Goal: Task Accomplishment & Management: Use online tool/utility

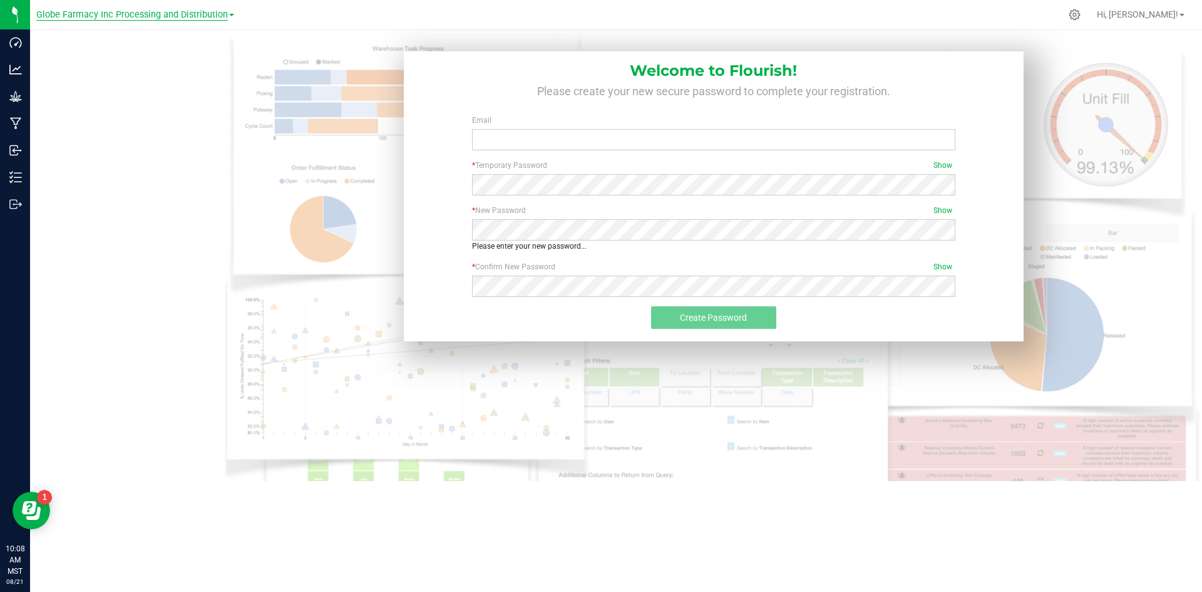
click at [225, 9] on span "Globe Farmacy Inc Processing and Distribution" at bounding box center [132, 14] width 192 height 11
click at [151, 68] on link "Globe Farmacy Inc Retail" at bounding box center [135, 61] width 198 height 17
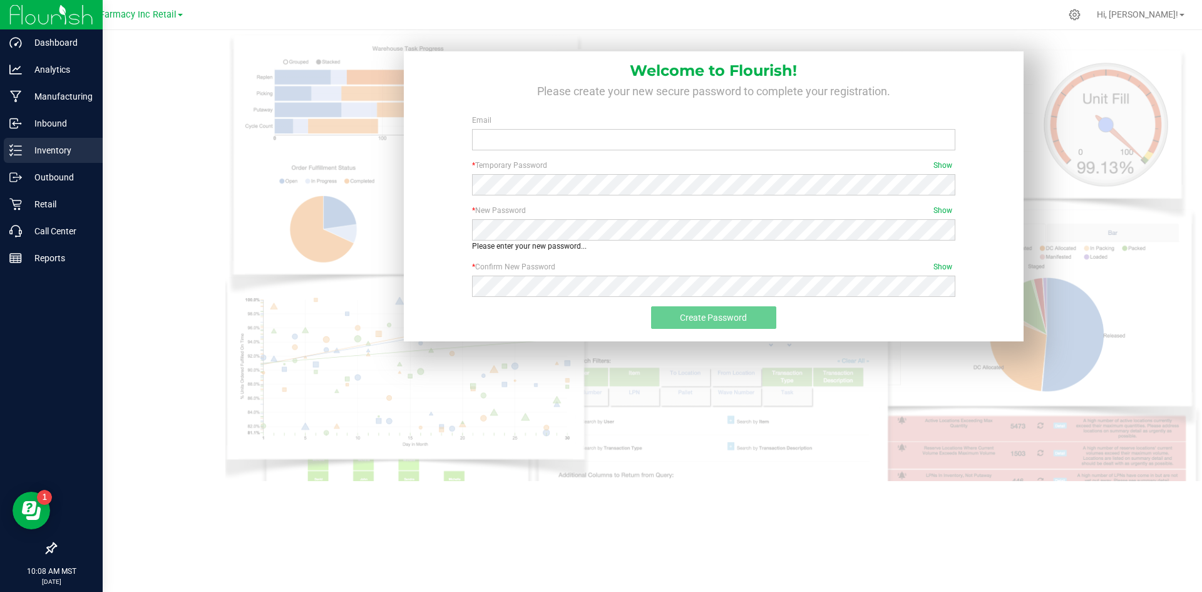
click at [28, 149] on p "Inventory" at bounding box center [59, 150] width 75 height 15
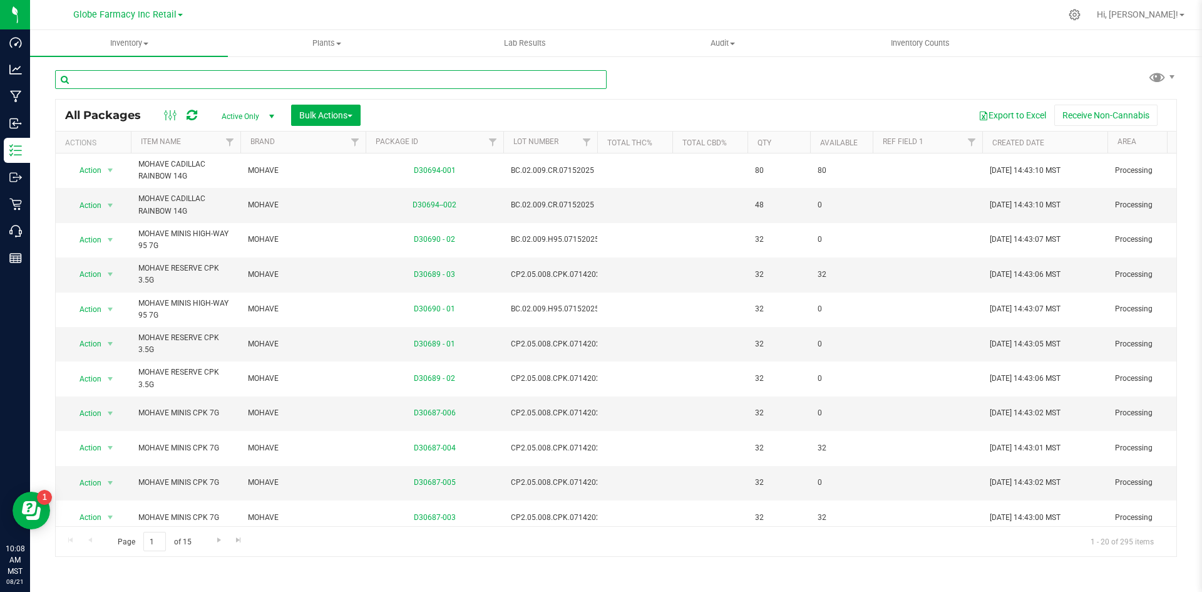
drag, startPoint x: 351, startPoint y: 78, endPoint x: 356, endPoint y: 72, distance: 7.6
click at [351, 78] on input "text" at bounding box center [331, 79] width 552 height 19
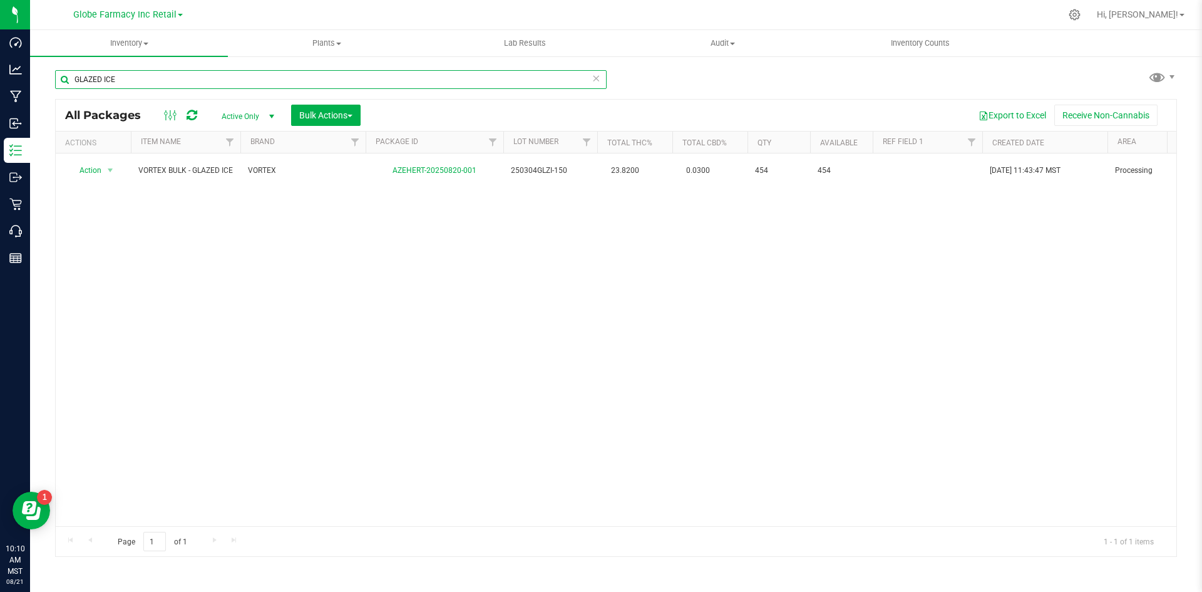
click at [144, 85] on input "GLAZED ICE" at bounding box center [331, 79] width 552 height 19
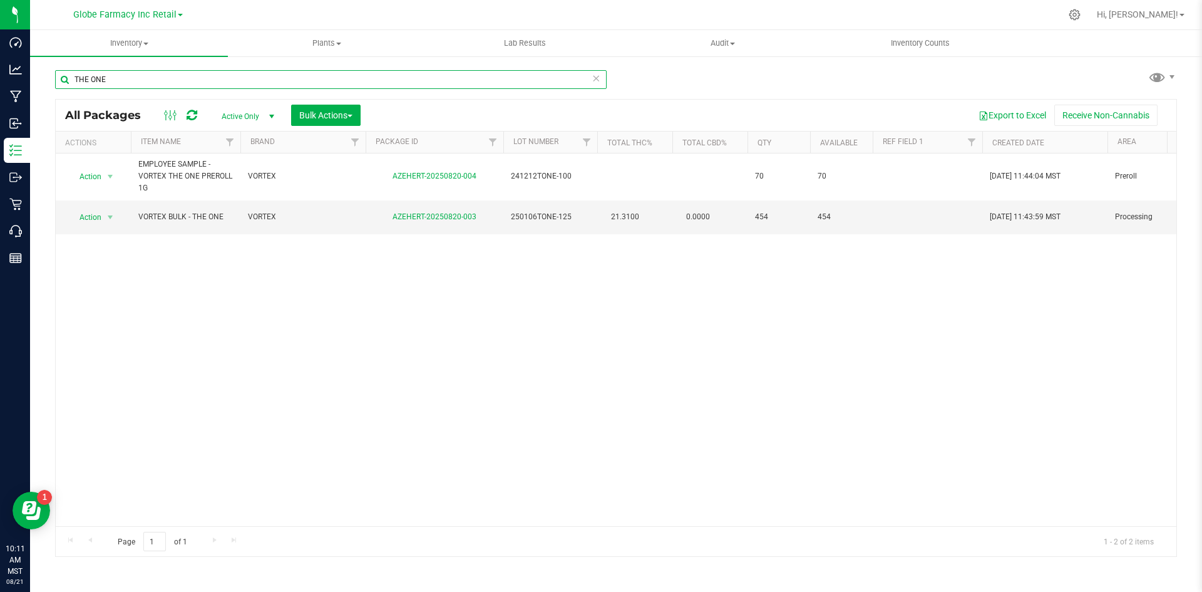
click at [150, 80] on input "THE ONE" at bounding box center [331, 79] width 552 height 19
drag, startPoint x: 150, startPoint y: 80, endPoint x: 163, endPoint y: 71, distance: 15.8
click at [150, 81] on input "THE ONE" at bounding box center [331, 79] width 552 height 19
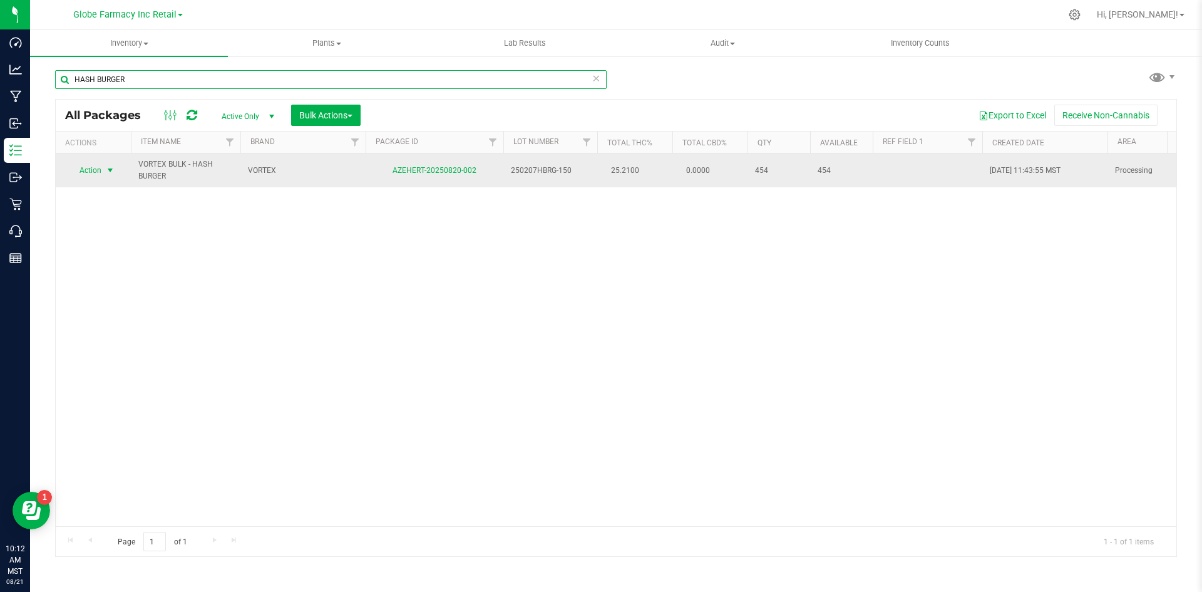
type input "HASH BURGER"
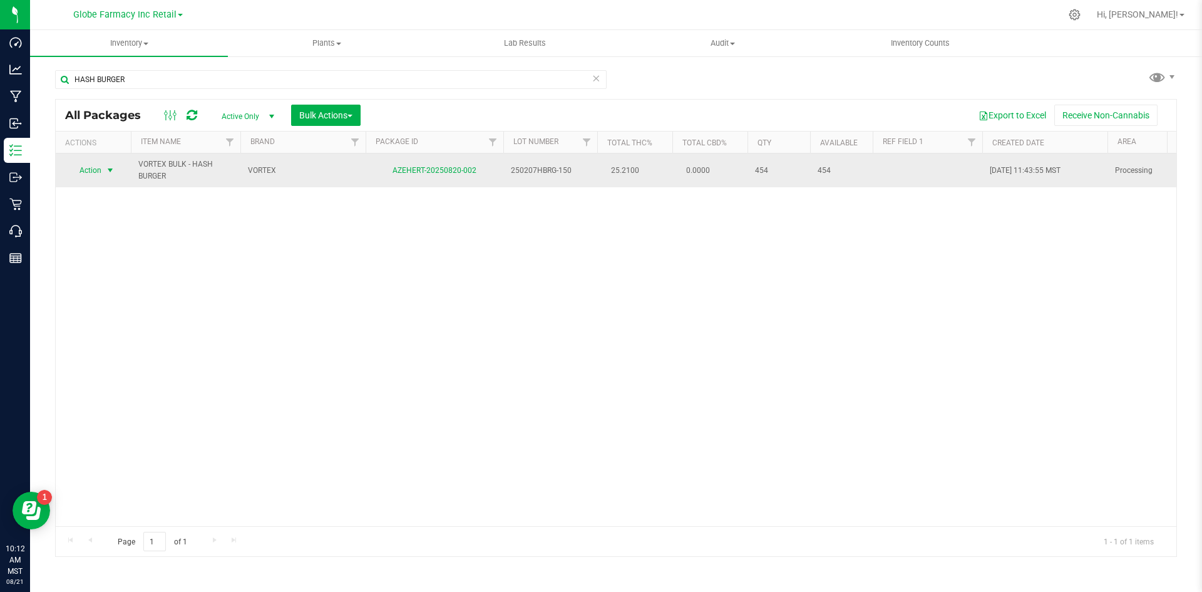
click at [86, 169] on span "Action" at bounding box center [85, 171] width 34 height 18
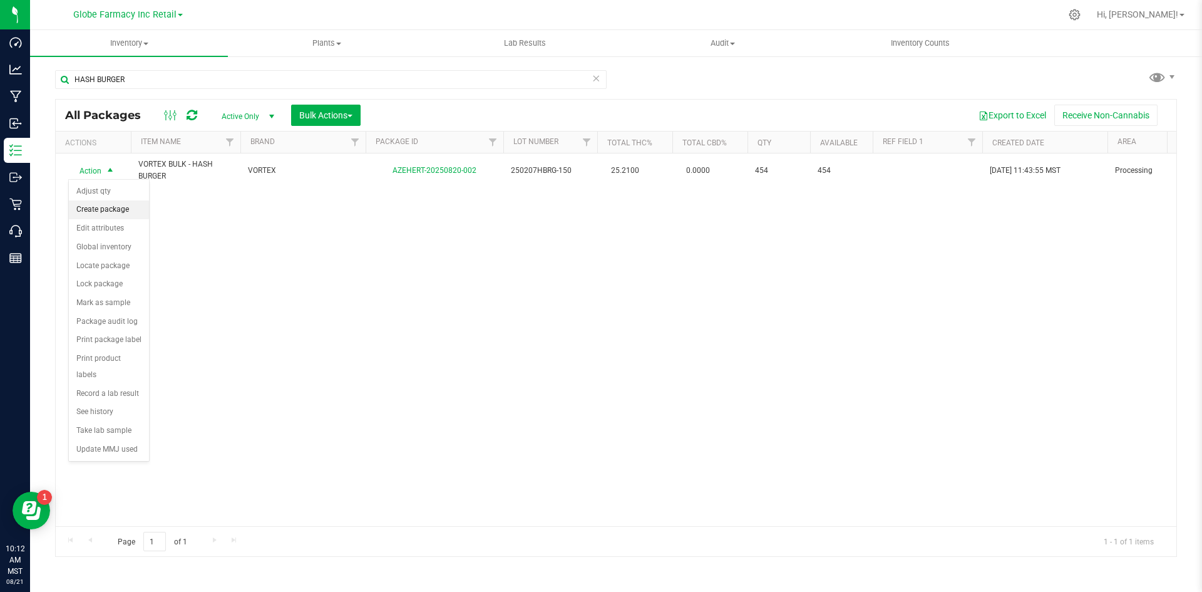
click at [92, 213] on li "Create package" at bounding box center [109, 209] width 80 height 19
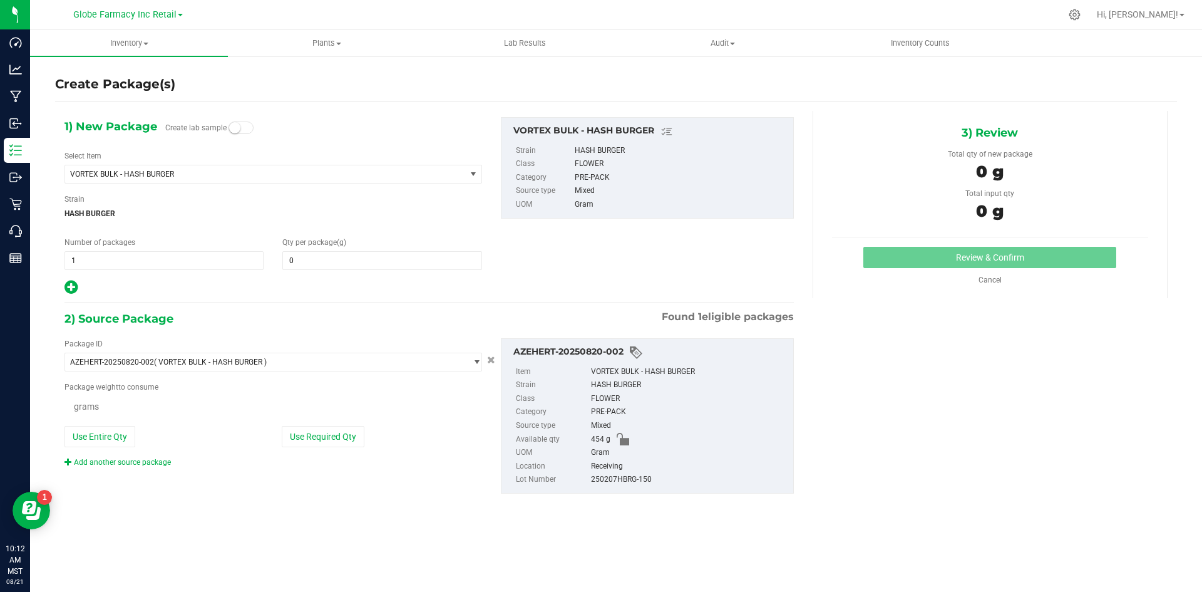
type input "0.0000"
click at [185, 266] on span "1 1" at bounding box center [163, 260] width 199 height 19
click at [185, 266] on input "1" at bounding box center [164, 261] width 198 height 18
type input "3"
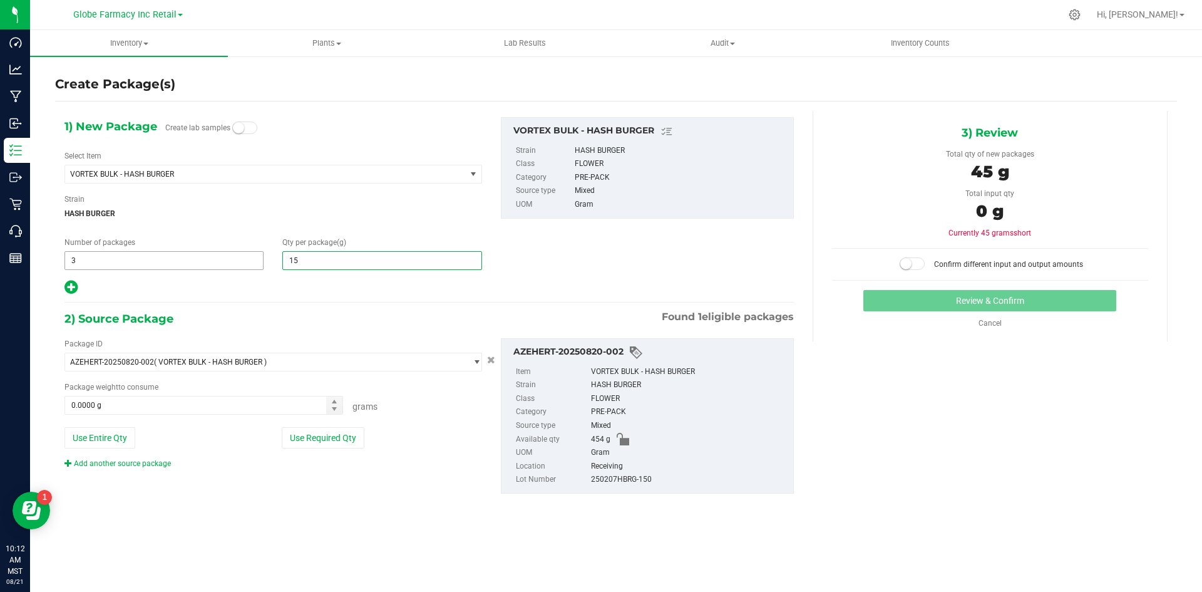
type input "150"
type input "150.0000"
click at [298, 440] on button "Use Required Qty" at bounding box center [323, 437] width 83 height 21
type input "450.0000 g"
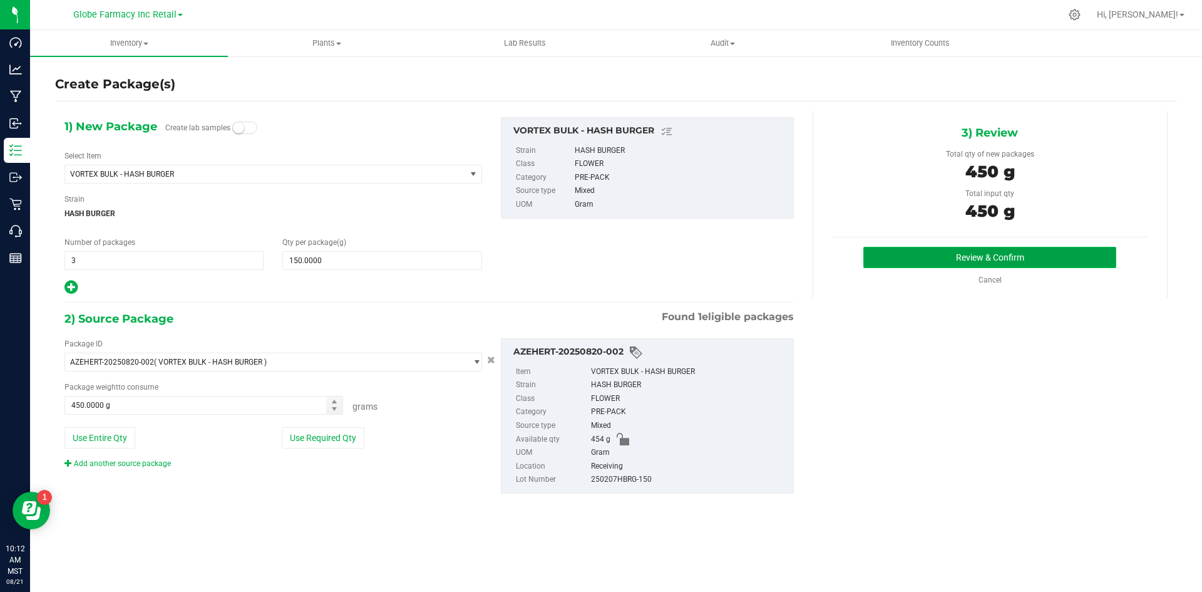
click at [1017, 256] on button "Review & Confirm" at bounding box center [989, 257] width 253 height 21
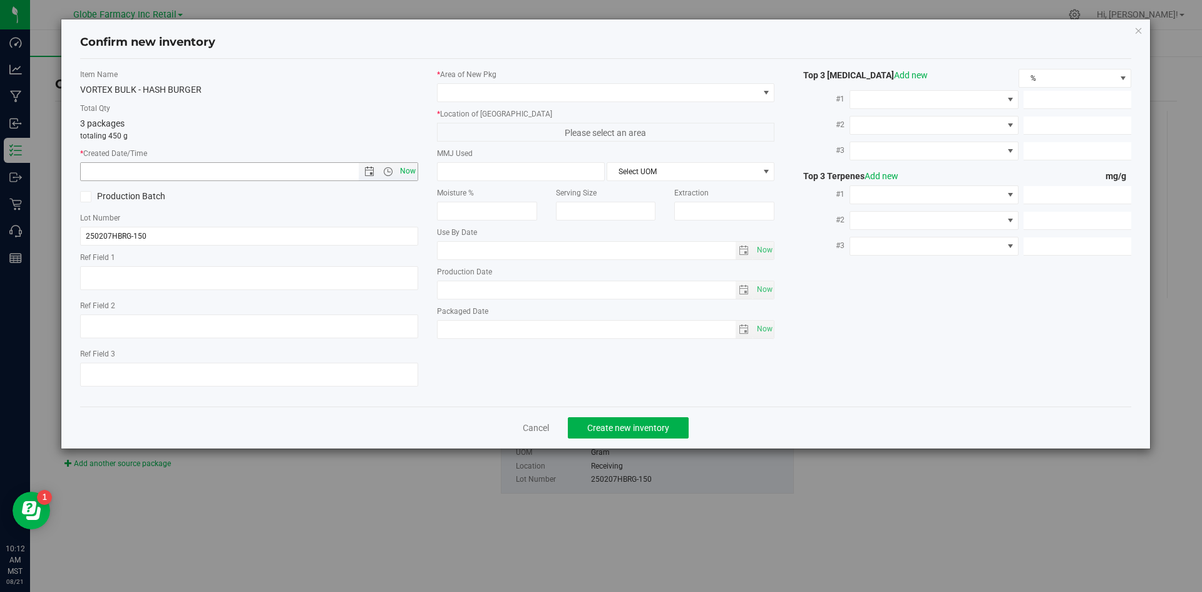
click at [414, 174] on span "Now" at bounding box center [407, 171] width 21 height 18
type input "[DATE] 10:12 AM"
click at [475, 95] on span at bounding box center [598, 93] width 321 height 18
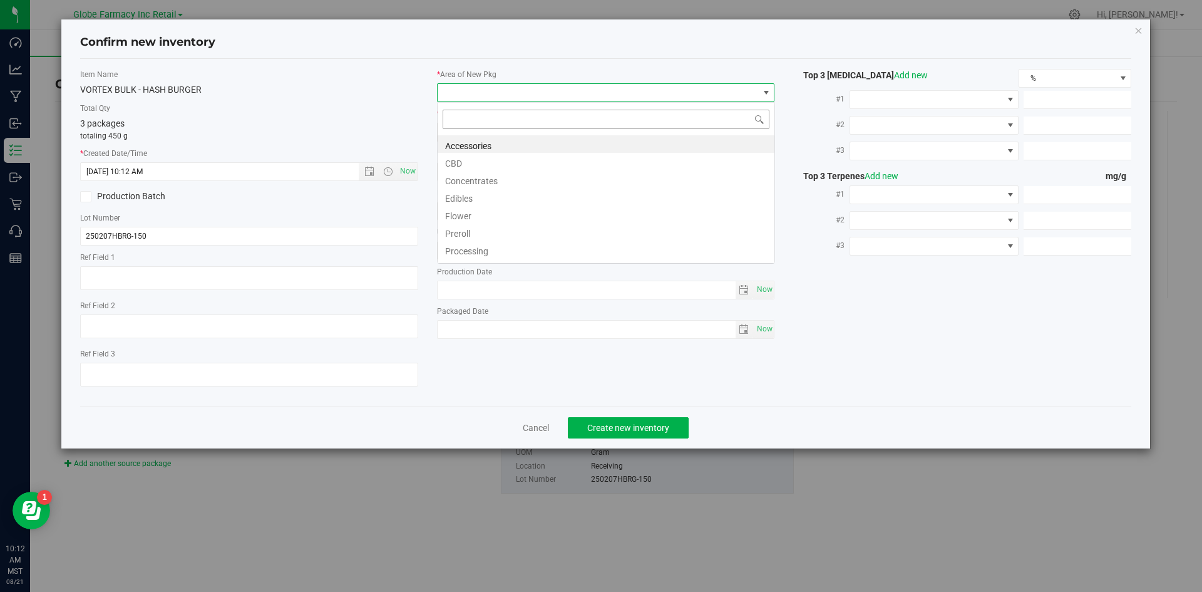
scroll to position [19, 338]
click at [479, 217] on li "Flower" at bounding box center [606, 214] width 337 height 18
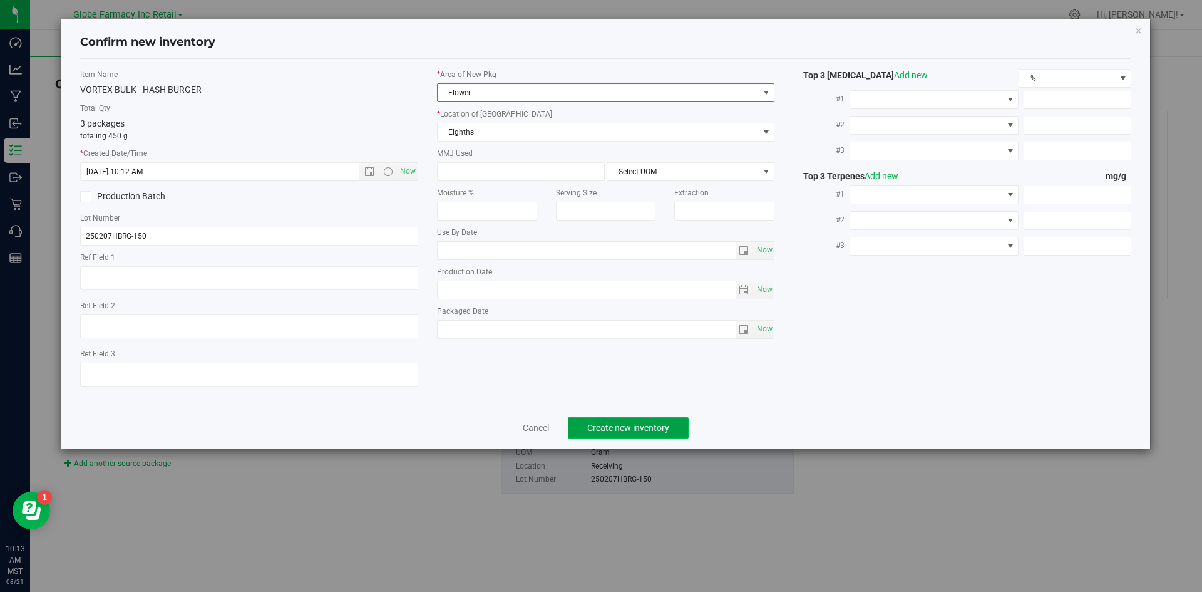
click at [584, 429] on button "Create new inventory" at bounding box center [628, 427] width 121 height 21
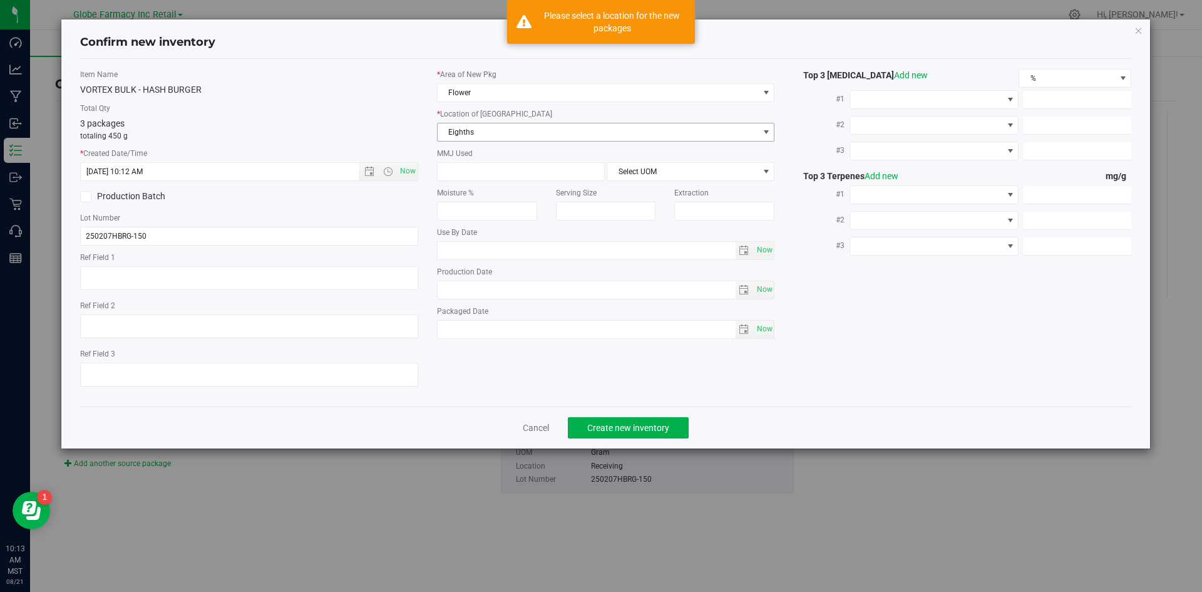
click at [508, 131] on span "Eighths" at bounding box center [598, 132] width 321 height 18
click at [475, 157] on li "Eighths" at bounding box center [606, 153] width 337 height 19
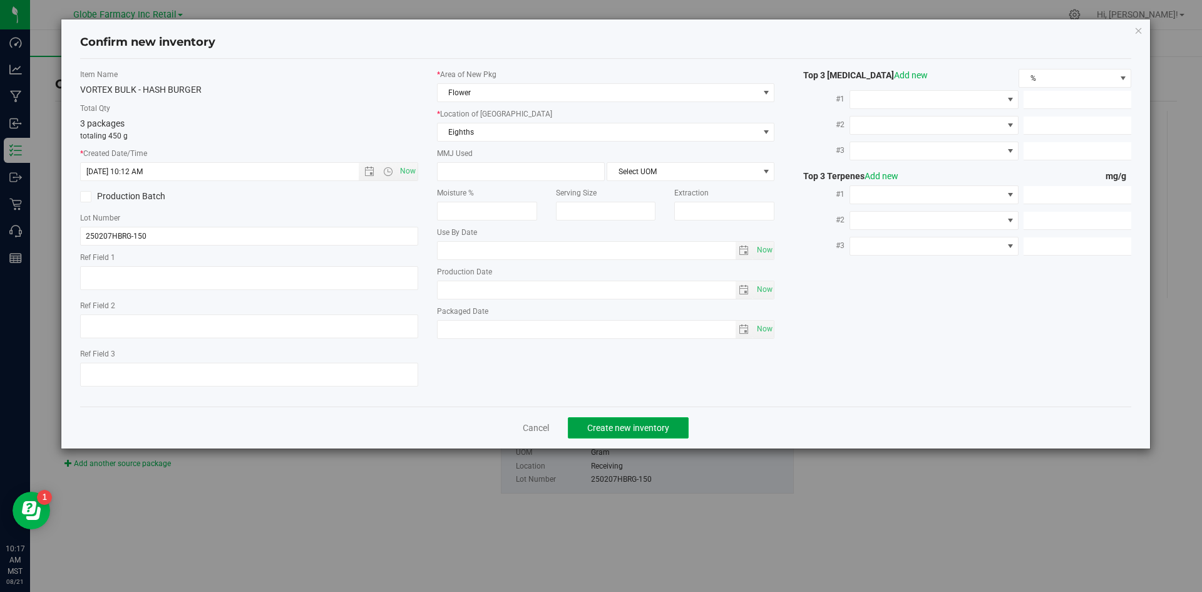
click at [635, 426] on span "Create new inventory" at bounding box center [628, 428] width 82 height 10
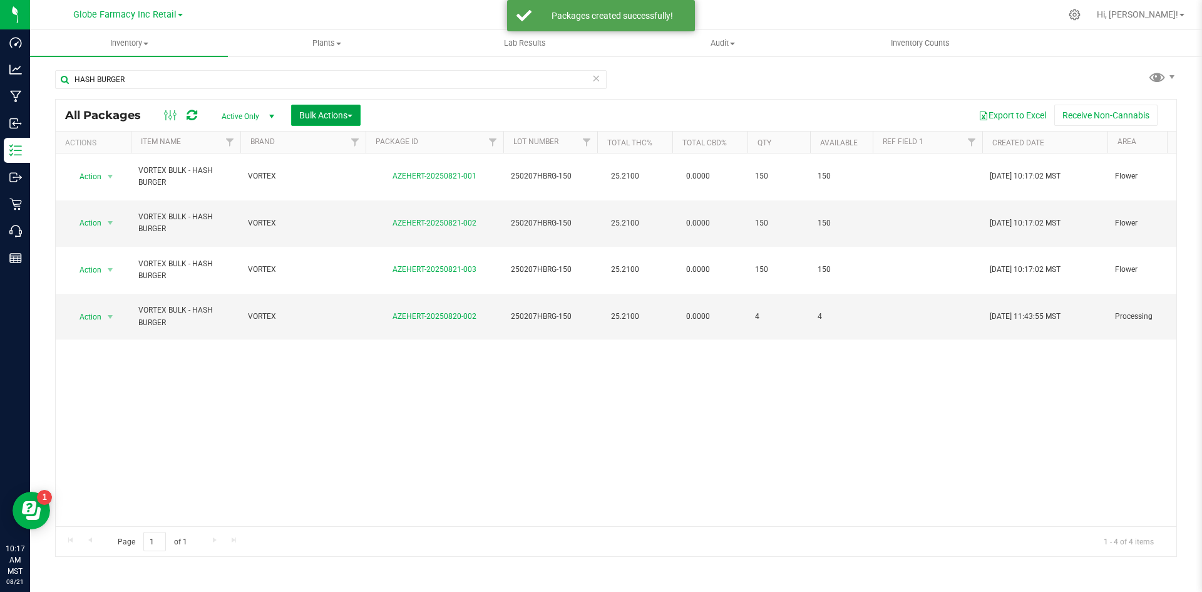
click at [314, 109] on button "Bulk Actions" at bounding box center [325, 115] width 69 height 21
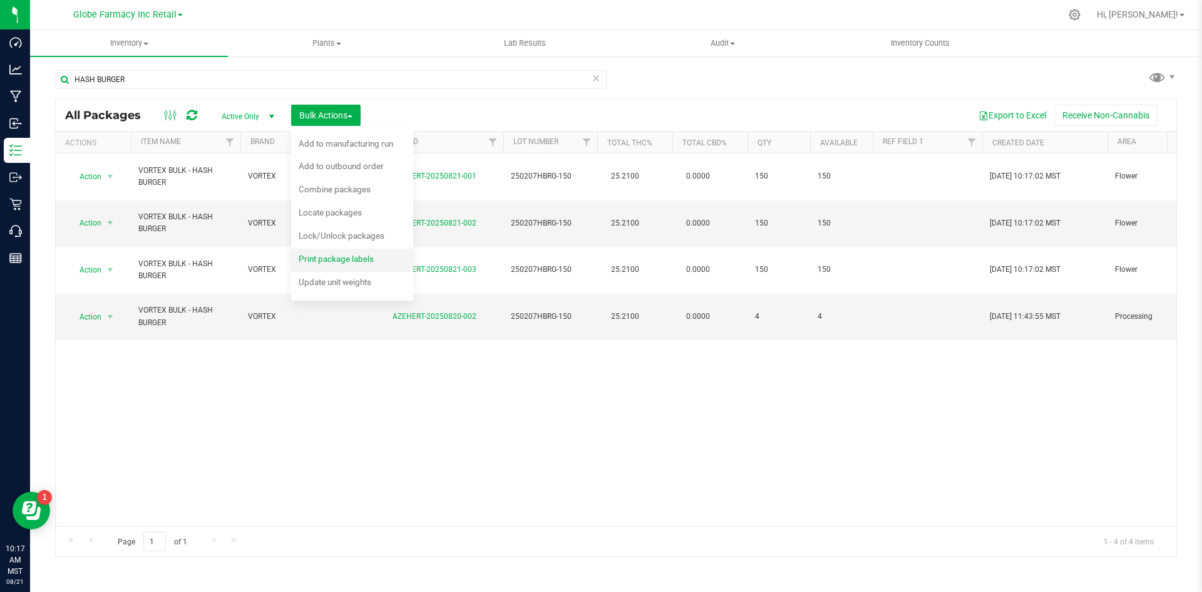
click at [329, 260] on span "Print package labels" at bounding box center [336, 259] width 75 height 10
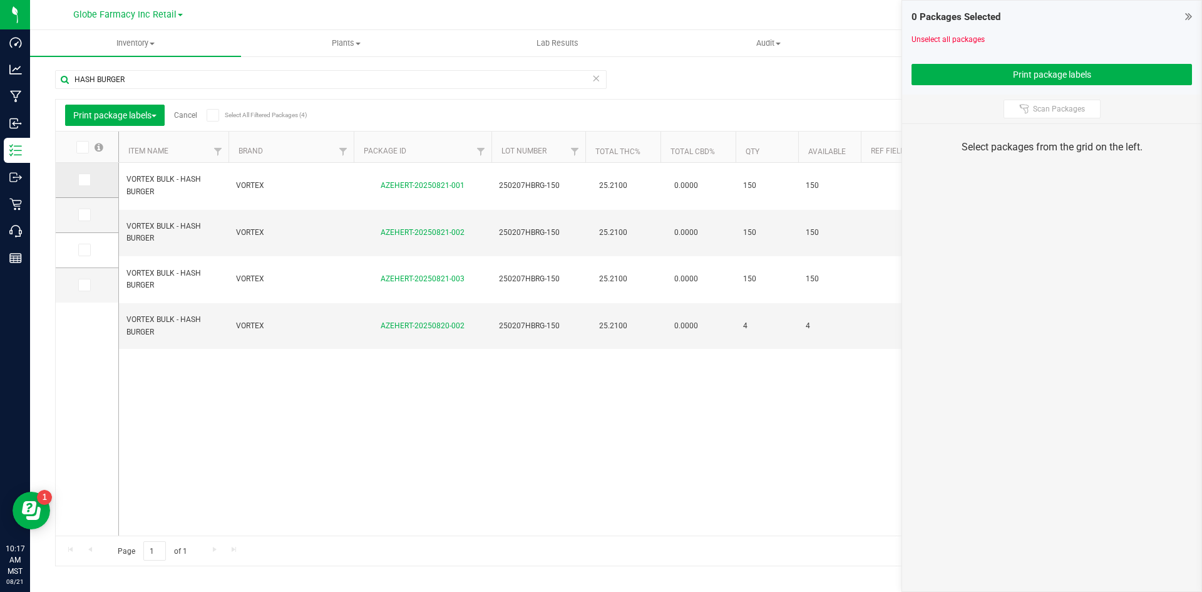
click at [88, 177] on span at bounding box center [84, 179] width 13 height 13
click at [0, 0] on input "checkbox" at bounding box center [0, 0] width 0 height 0
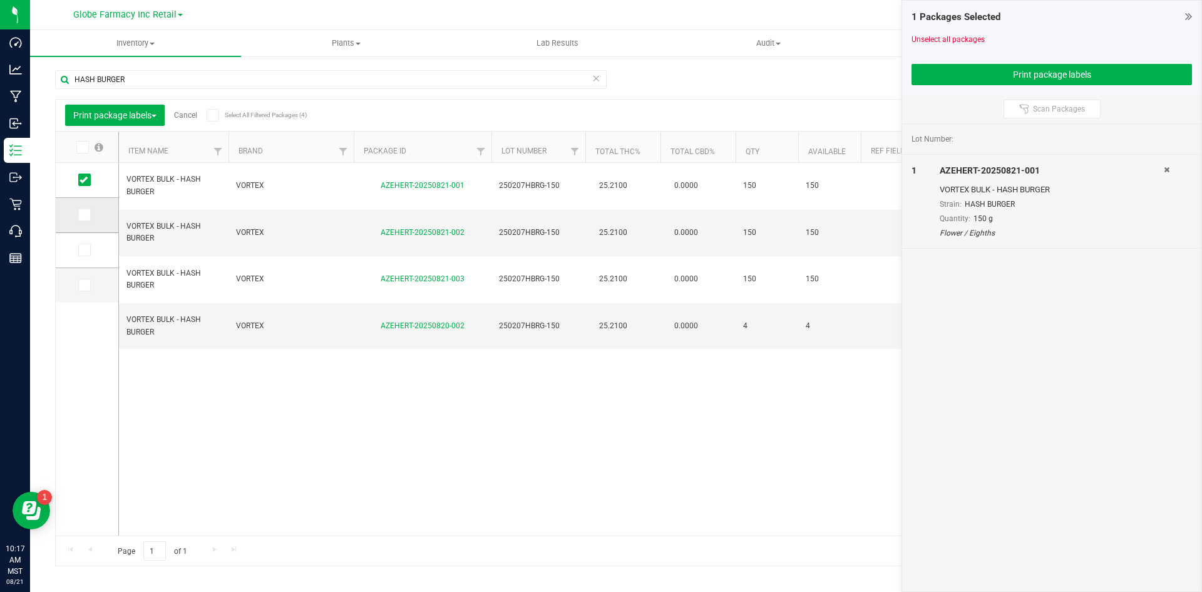
click at [90, 219] on span at bounding box center [84, 214] width 13 height 13
click at [0, 0] on input "checkbox" at bounding box center [0, 0] width 0 height 0
click at [83, 250] on icon at bounding box center [84, 250] width 8 height 0
click at [0, 0] on input "checkbox" at bounding box center [0, 0] width 0 height 0
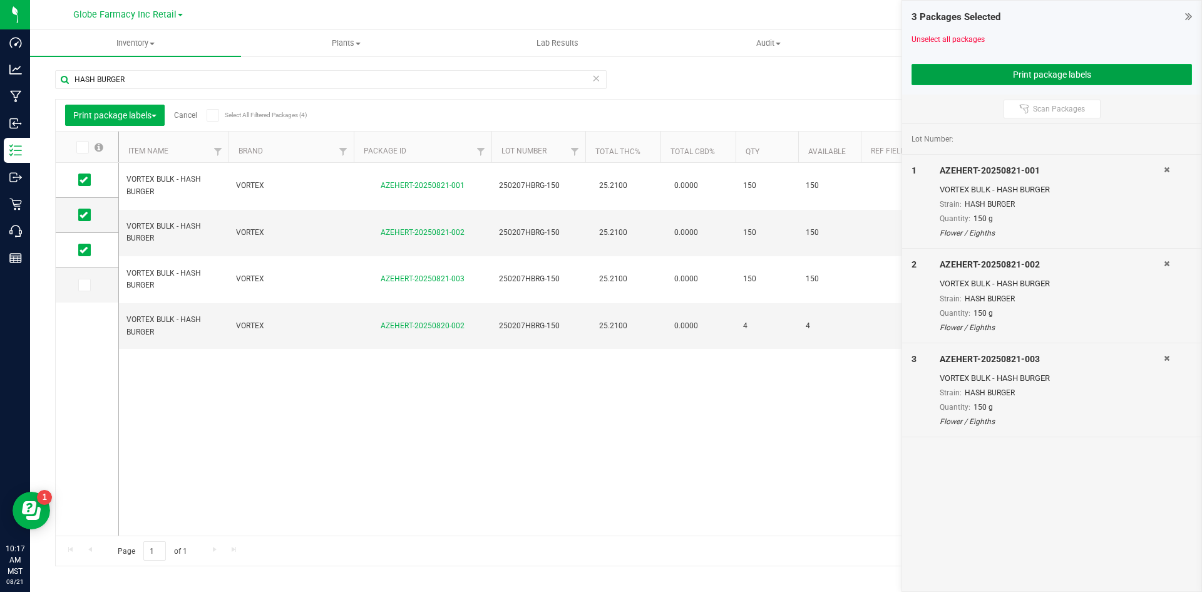
click at [978, 69] on button "Print package labels" at bounding box center [1052, 74] width 280 height 21
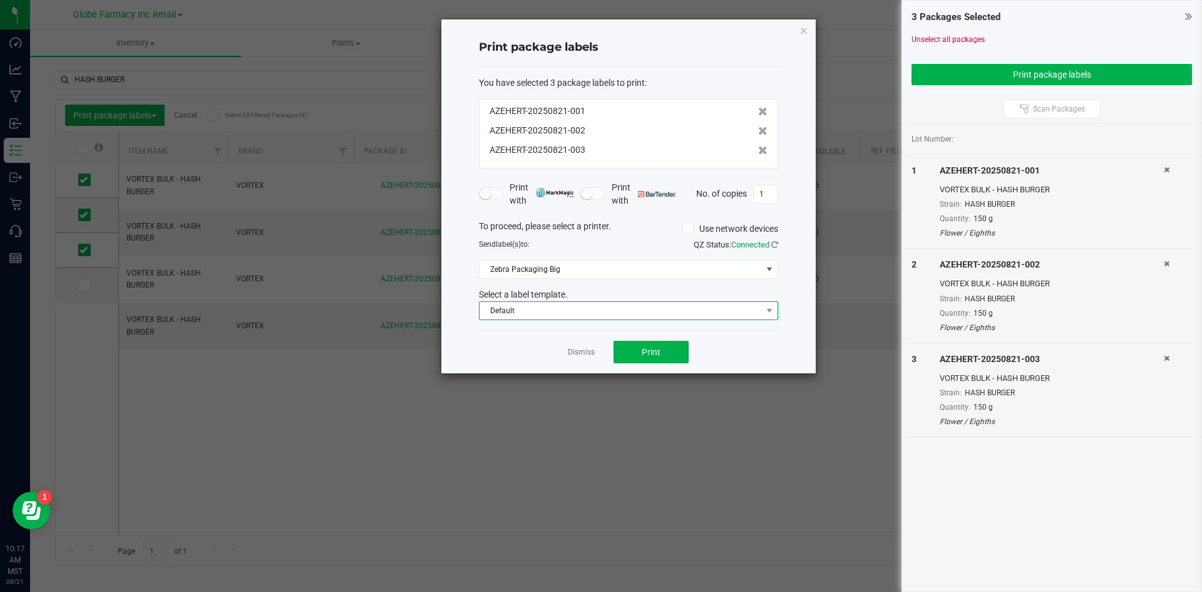
click at [528, 312] on span "Default" at bounding box center [621, 311] width 282 height 18
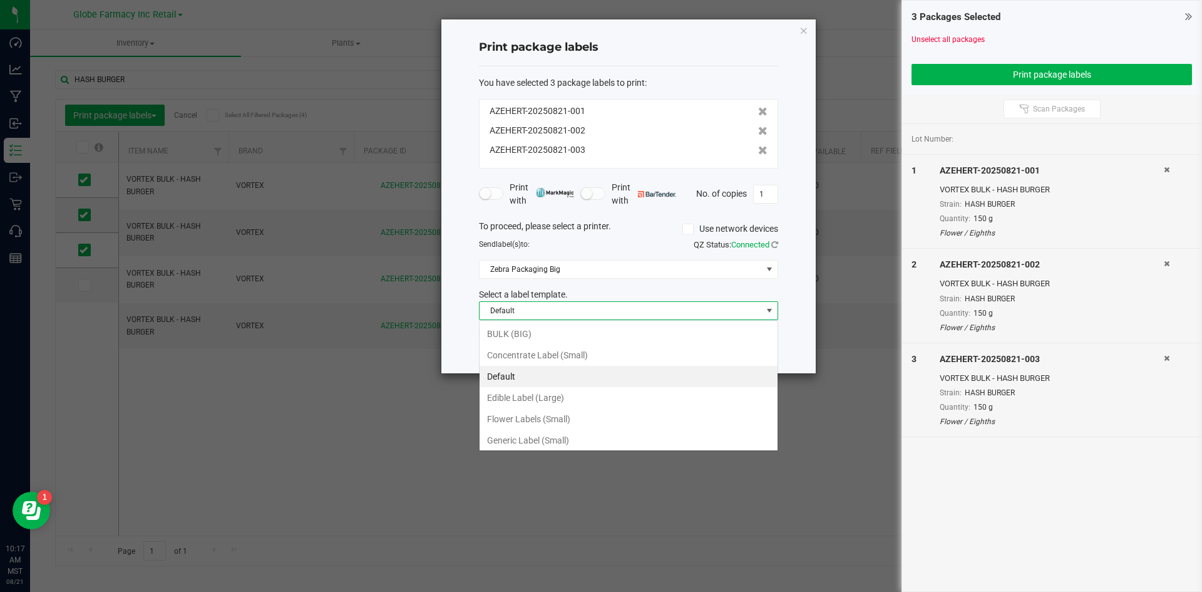
scroll to position [19, 299]
click at [521, 333] on li "BULK (BIG)" at bounding box center [629, 333] width 298 height 21
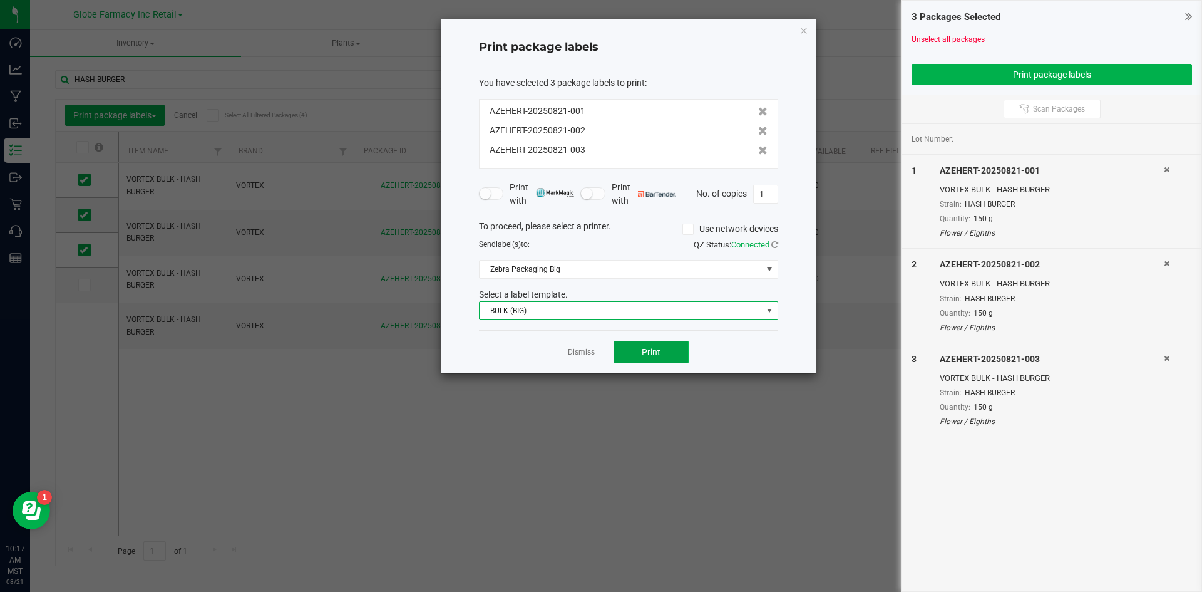
click at [664, 359] on button "Print" at bounding box center [651, 352] width 75 height 23
click at [583, 347] on link "Dismiss" at bounding box center [581, 352] width 27 height 11
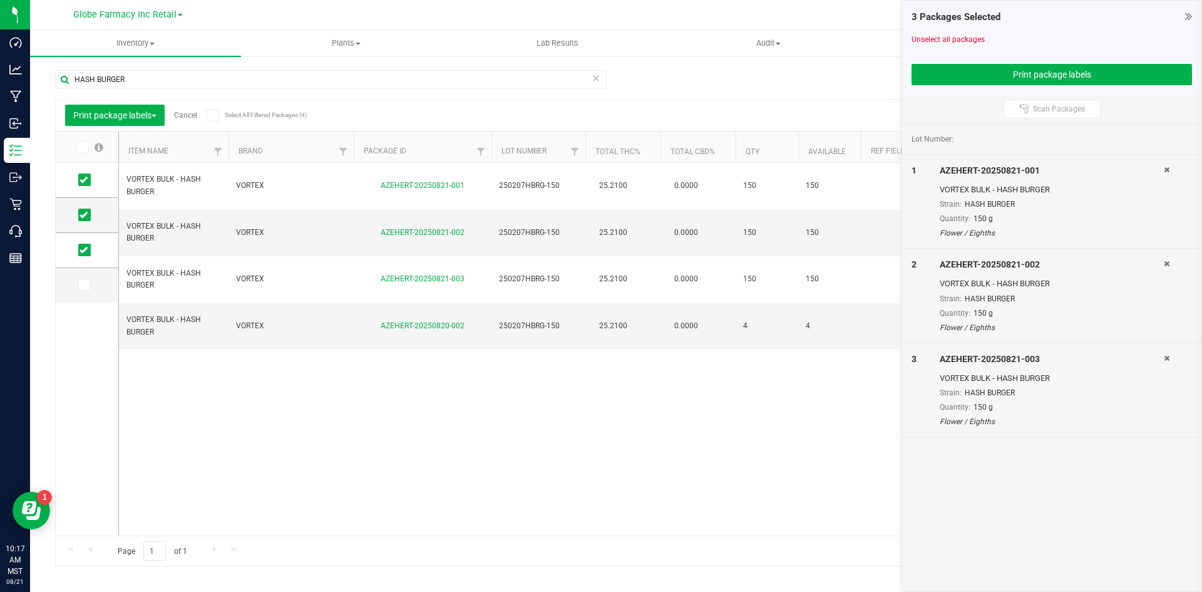
click at [190, 113] on link "Cancel" at bounding box center [185, 115] width 23 height 9
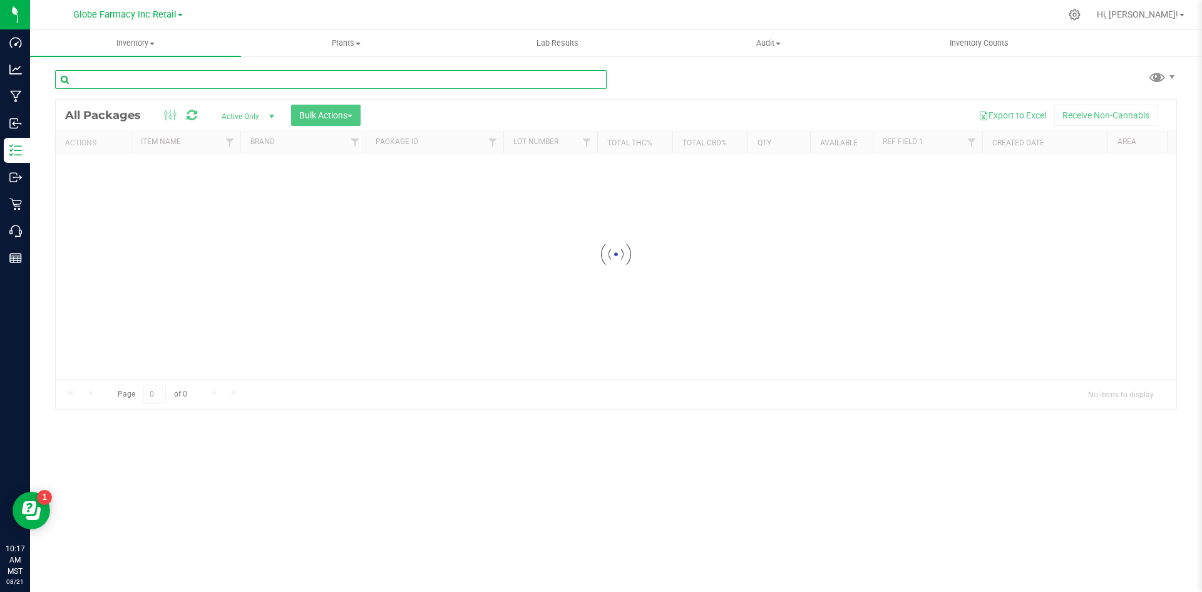
click at [163, 80] on input "text" at bounding box center [331, 79] width 552 height 19
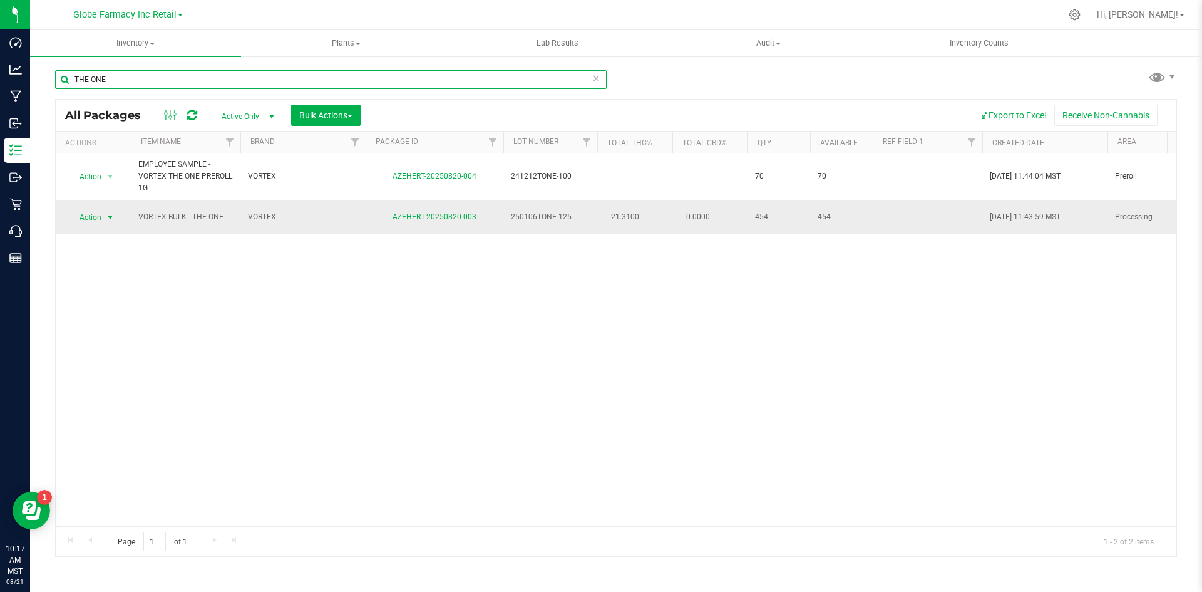
type input "THE ONE"
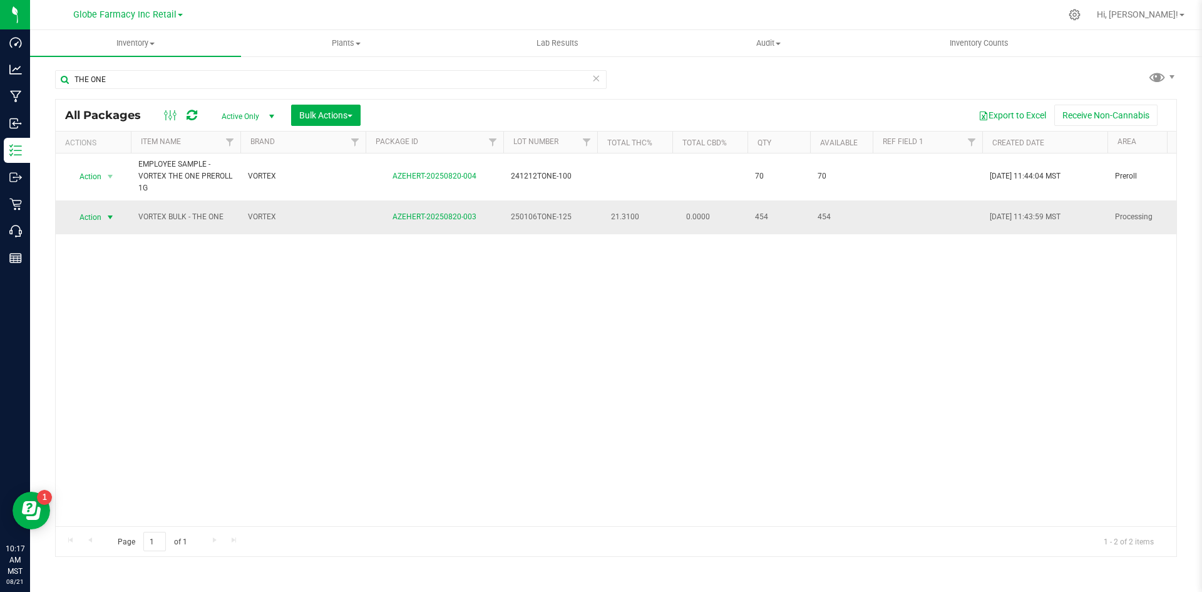
click at [91, 221] on span "Action" at bounding box center [85, 217] width 34 height 18
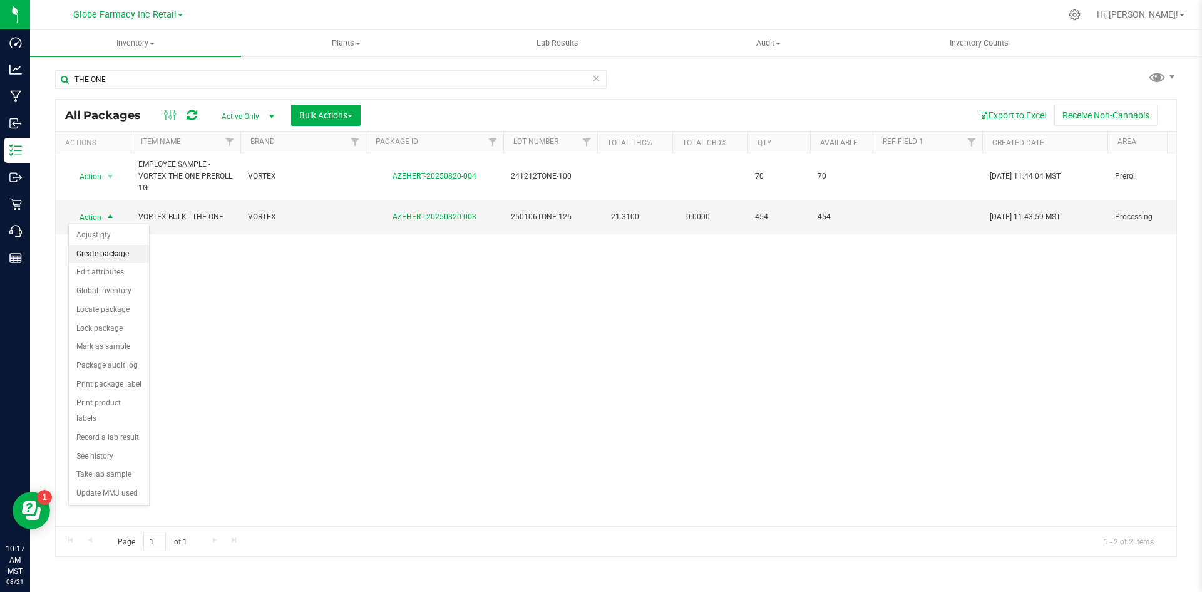
click at [82, 254] on li "Create package" at bounding box center [109, 254] width 80 height 19
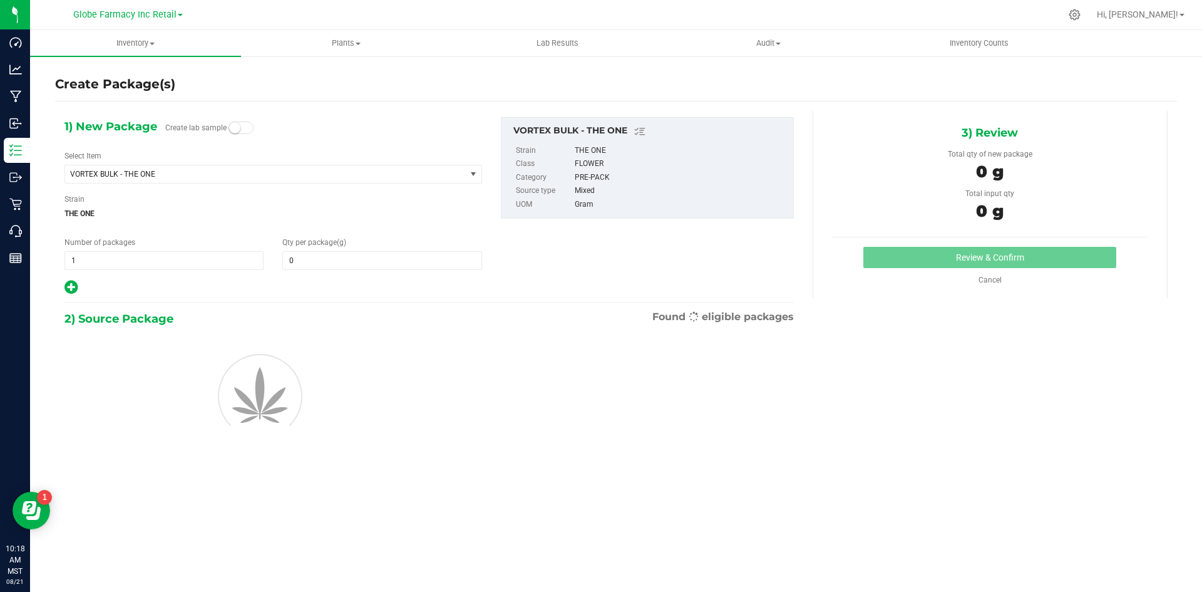
type input "0.0000"
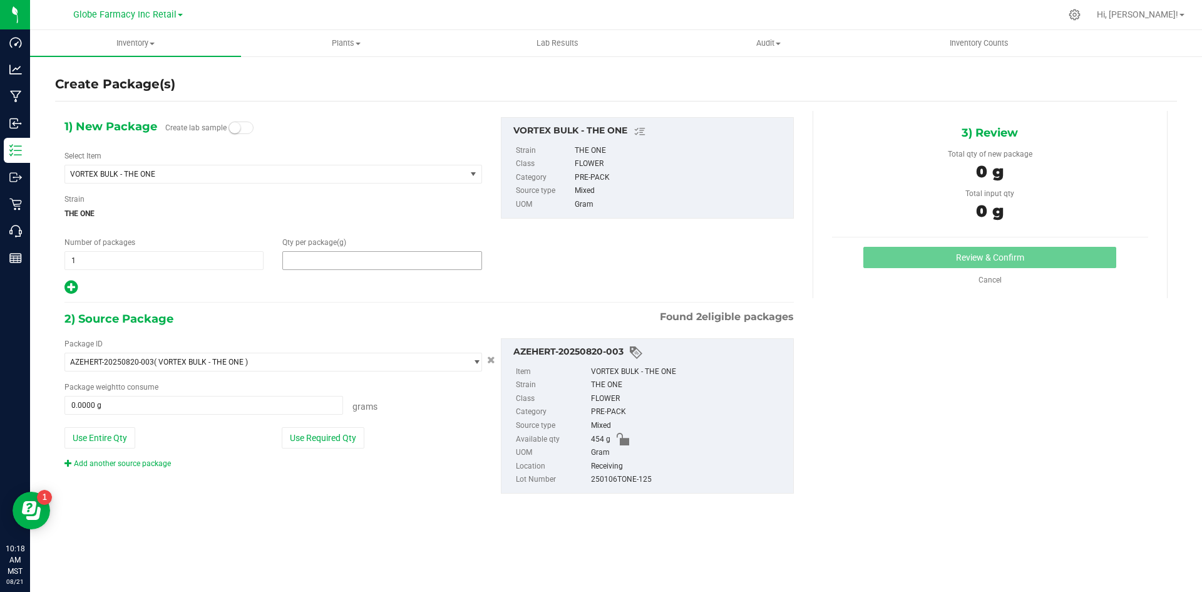
click at [284, 264] on span at bounding box center [381, 260] width 199 height 19
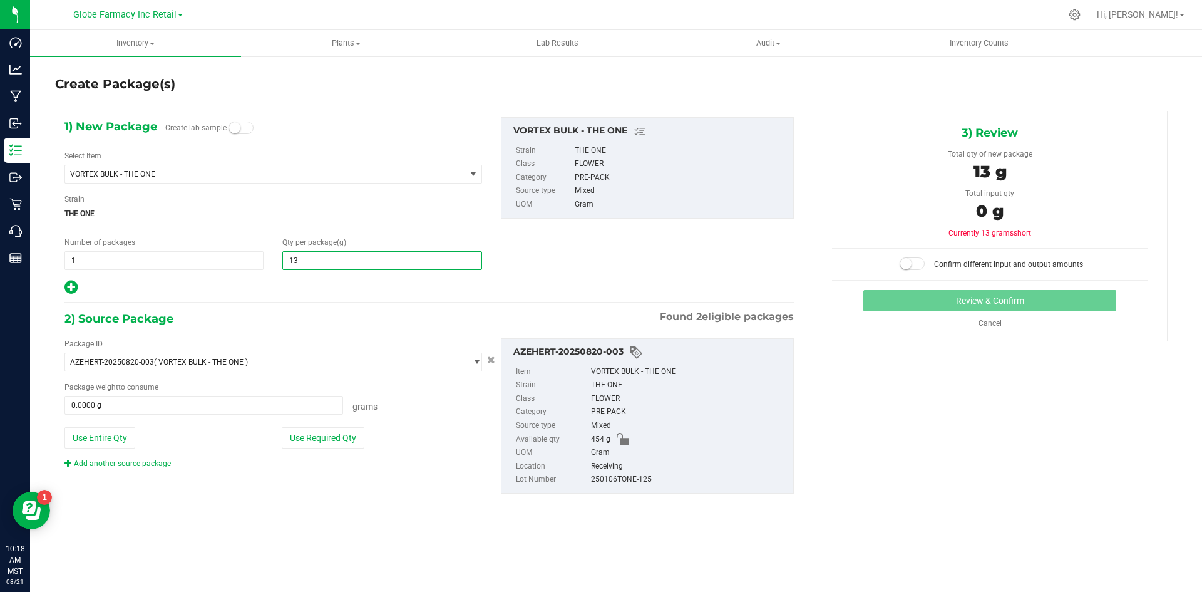
type input "135"
click at [66, 284] on icon at bounding box center [70, 287] width 13 height 16
type input "135.0000"
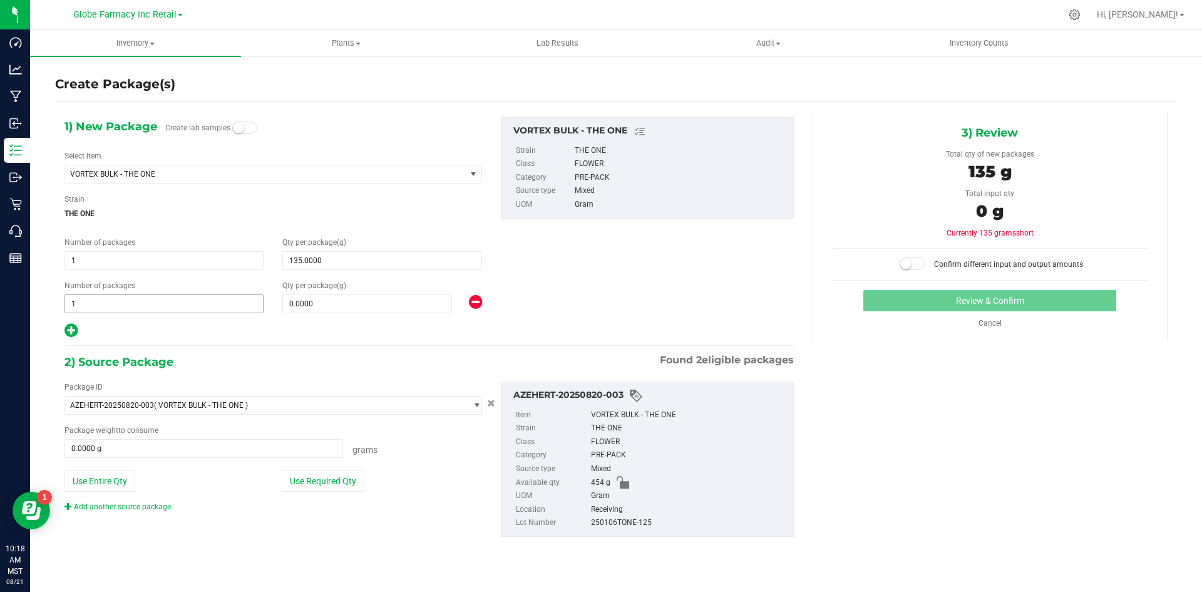
click at [79, 301] on span "1 1" at bounding box center [163, 303] width 199 height 19
click at [79, 301] on input "1" at bounding box center [164, 304] width 198 height 18
type input "2"
click at [321, 304] on span at bounding box center [367, 303] width 170 height 19
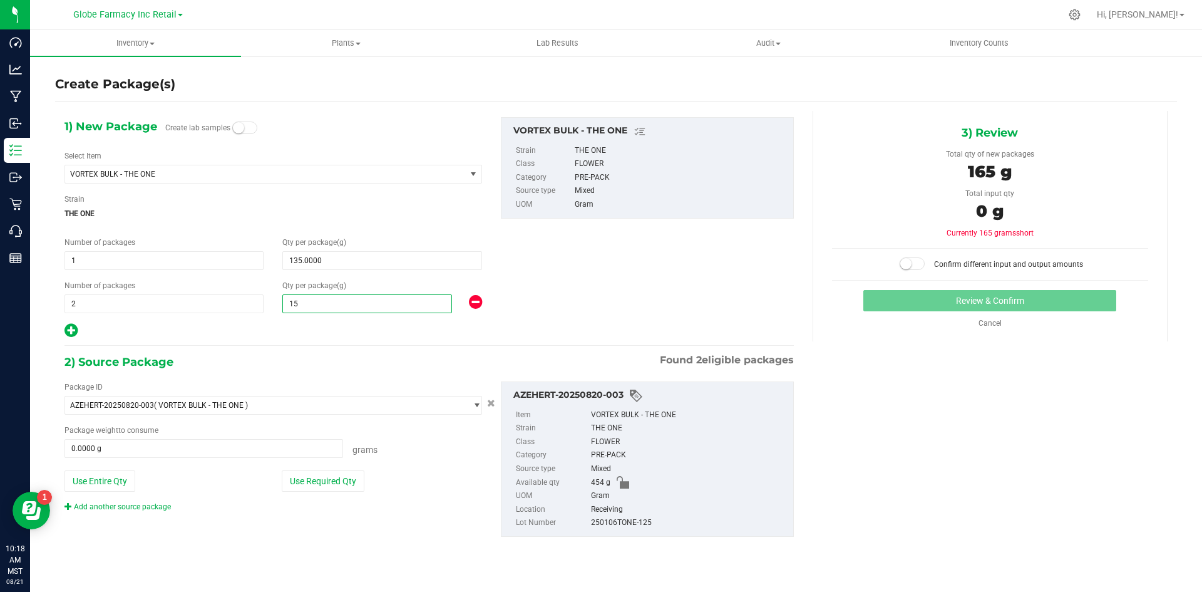
type input "155"
type input "155.0000"
click at [347, 481] on button "Use Required Qty" at bounding box center [323, 480] width 83 height 21
type input "445.0000 g"
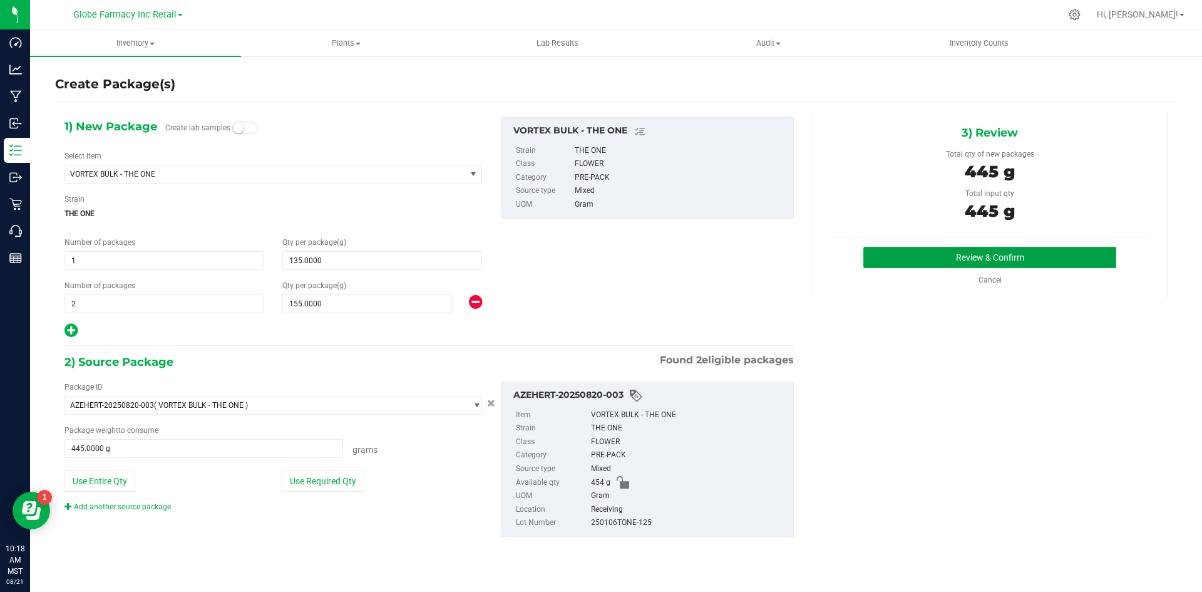
click at [1044, 261] on button "Review & Confirm" at bounding box center [989, 257] width 253 height 21
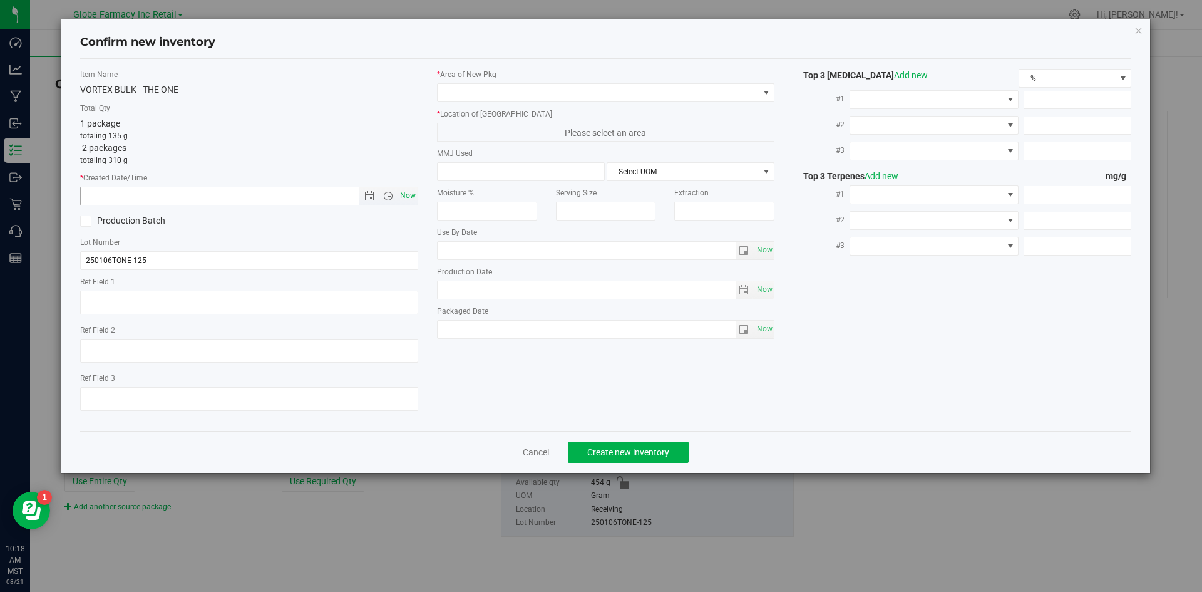
click at [408, 194] on span "Now" at bounding box center [407, 196] width 21 height 18
type input "[DATE] 10:18 AM"
click at [446, 96] on span at bounding box center [598, 93] width 321 height 18
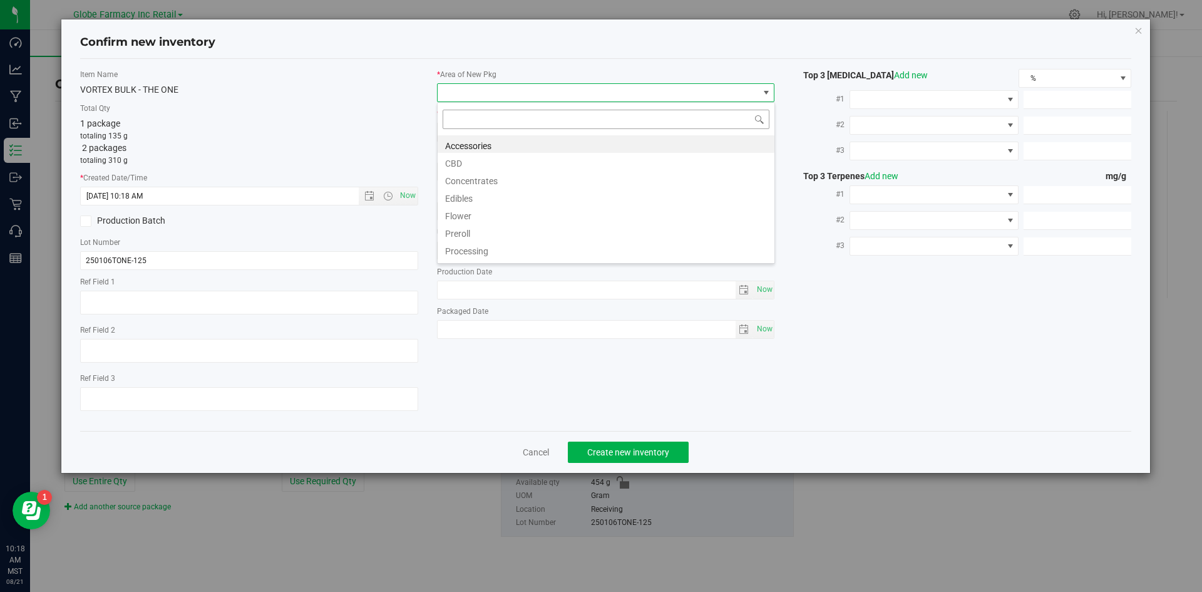
scroll to position [19, 338]
click at [456, 214] on li "Flower" at bounding box center [606, 214] width 337 height 18
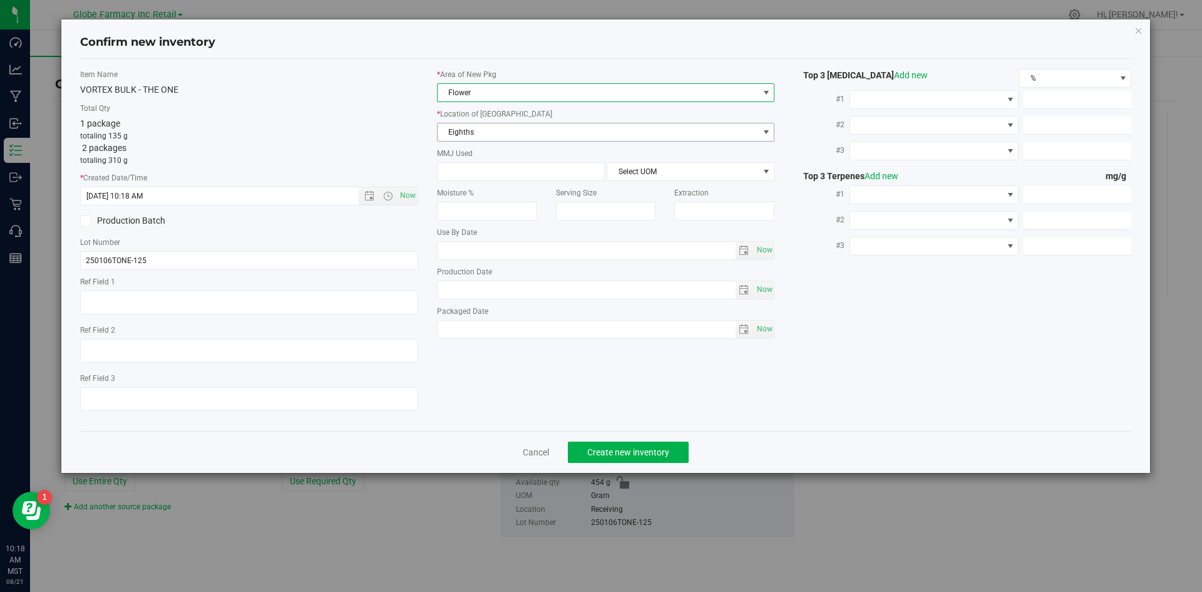
click at [461, 133] on span "Eighths" at bounding box center [598, 132] width 321 height 18
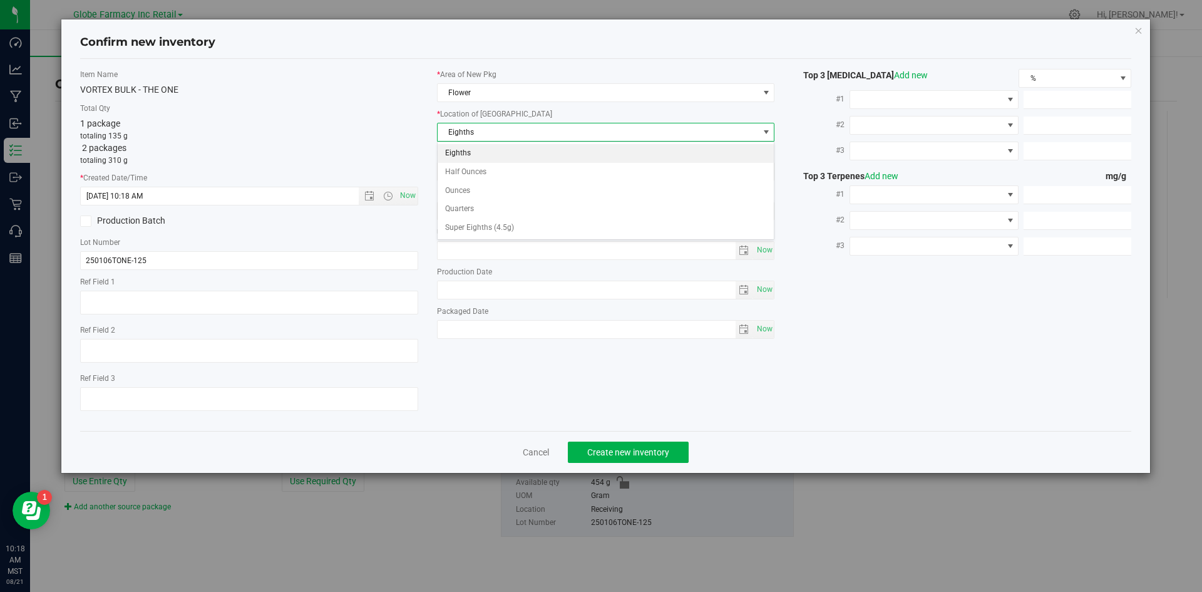
click at [463, 153] on li "Eighths" at bounding box center [606, 153] width 337 height 19
click at [612, 443] on button "Create new inventory" at bounding box center [628, 451] width 121 height 21
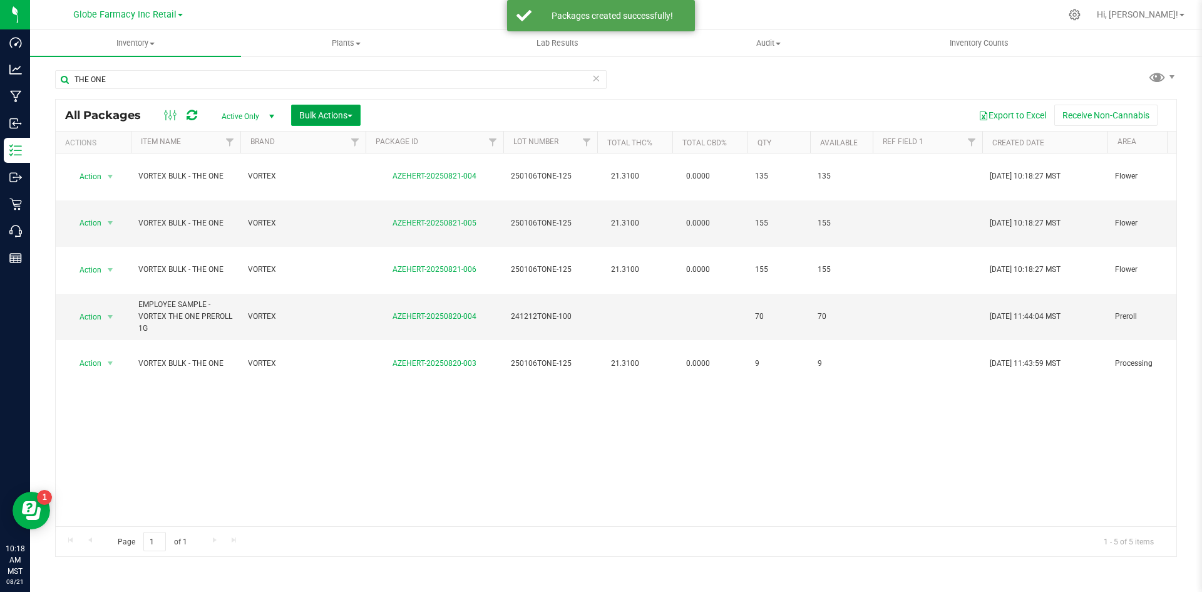
click at [311, 107] on button "Bulk Actions" at bounding box center [325, 115] width 69 height 21
click at [319, 258] on span "Print package labels" at bounding box center [336, 259] width 75 height 10
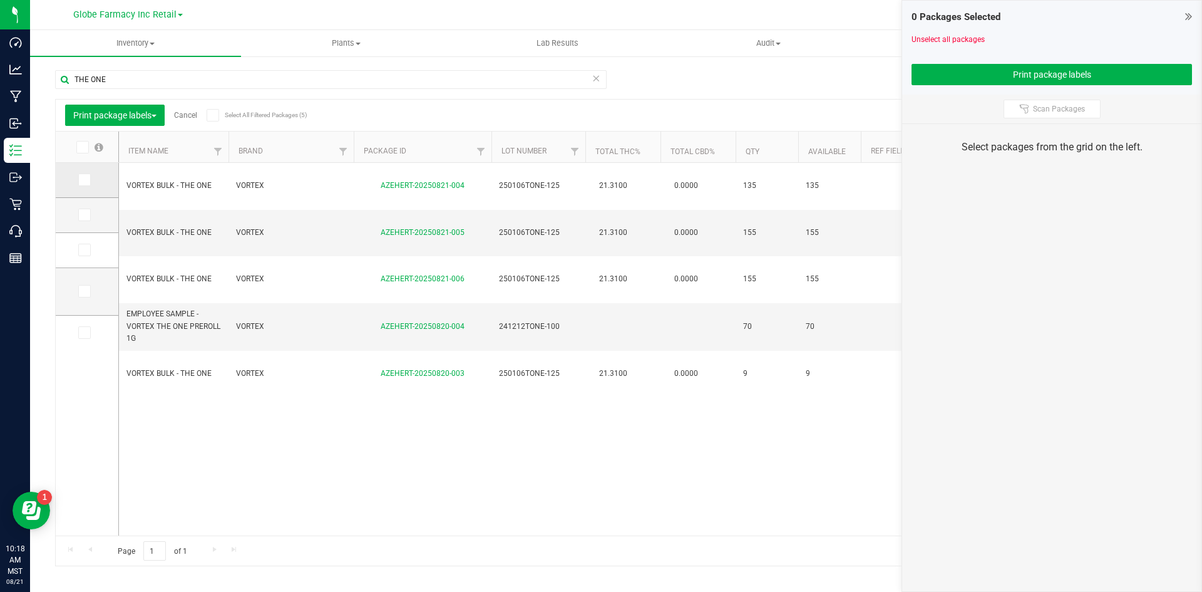
click at [86, 180] on icon at bounding box center [84, 180] width 8 height 0
click at [0, 0] on input "checkbox" at bounding box center [0, 0] width 0 height 0
click at [87, 215] on icon at bounding box center [84, 215] width 8 height 0
click at [0, 0] on input "checkbox" at bounding box center [0, 0] width 0 height 0
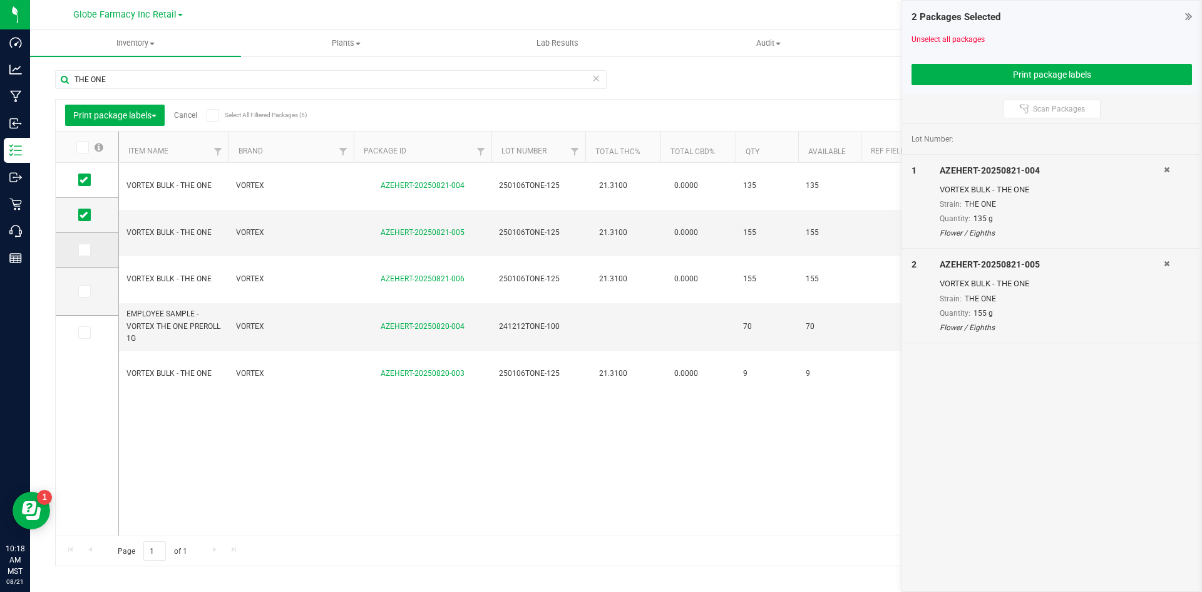
click at [81, 250] on icon at bounding box center [84, 250] width 8 height 0
click at [0, 0] on input "checkbox" at bounding box center [0, 0] width 0 height 0
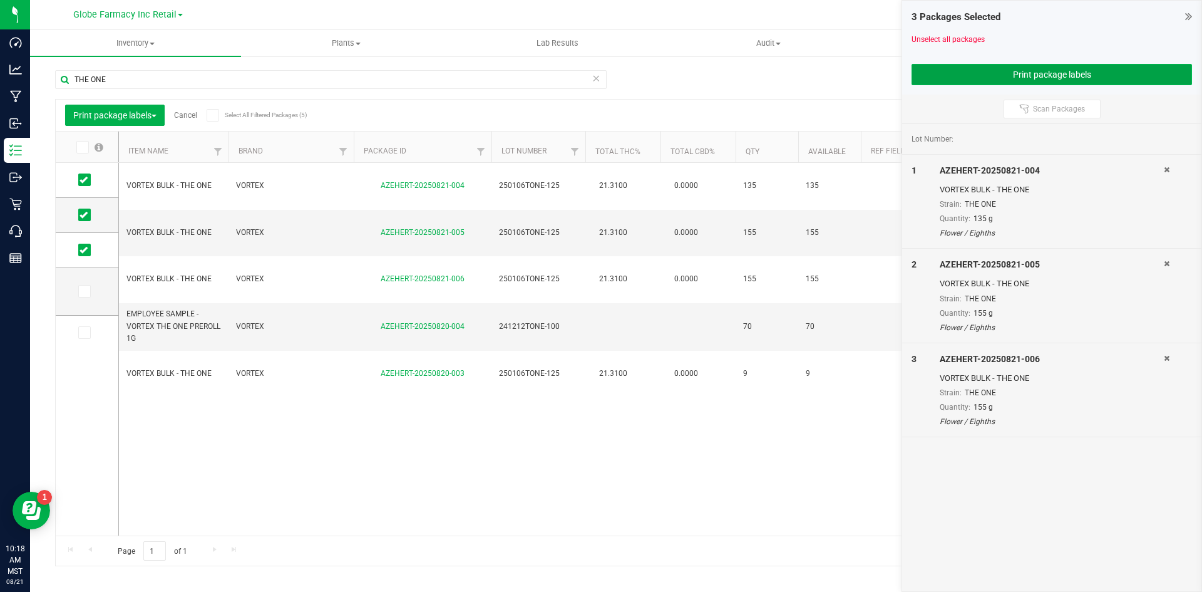
click at [980, 72] on button "Print package labels" at bounding box center [1052, 74] width 280 height 21
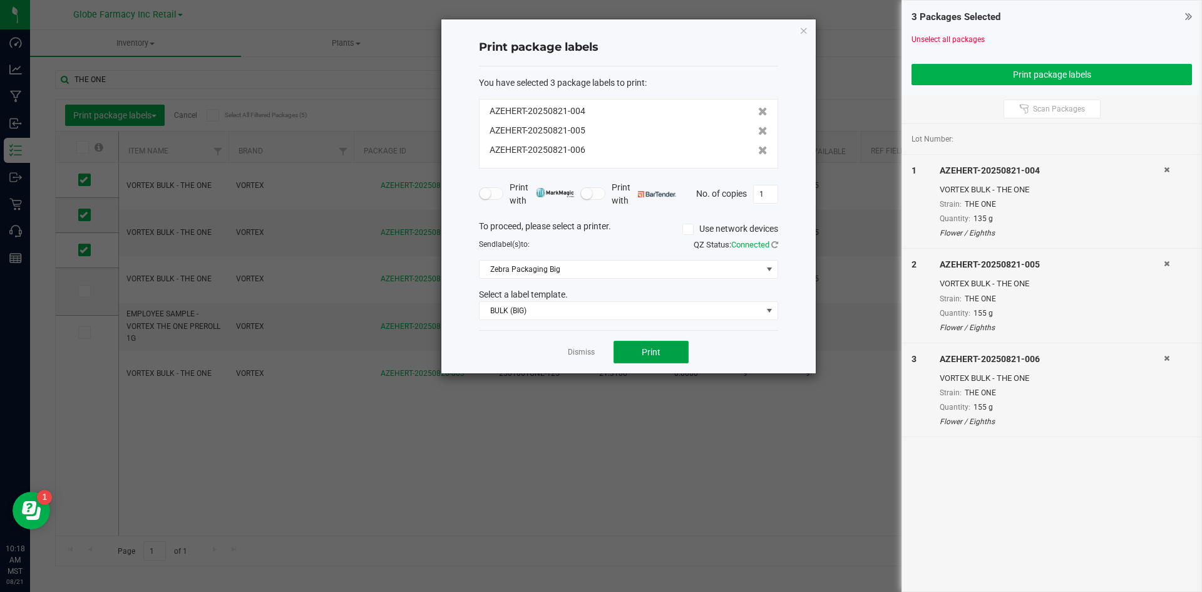
click at [653, 356] on span "Print" at bounding box center [651, 352] width 19 height 10
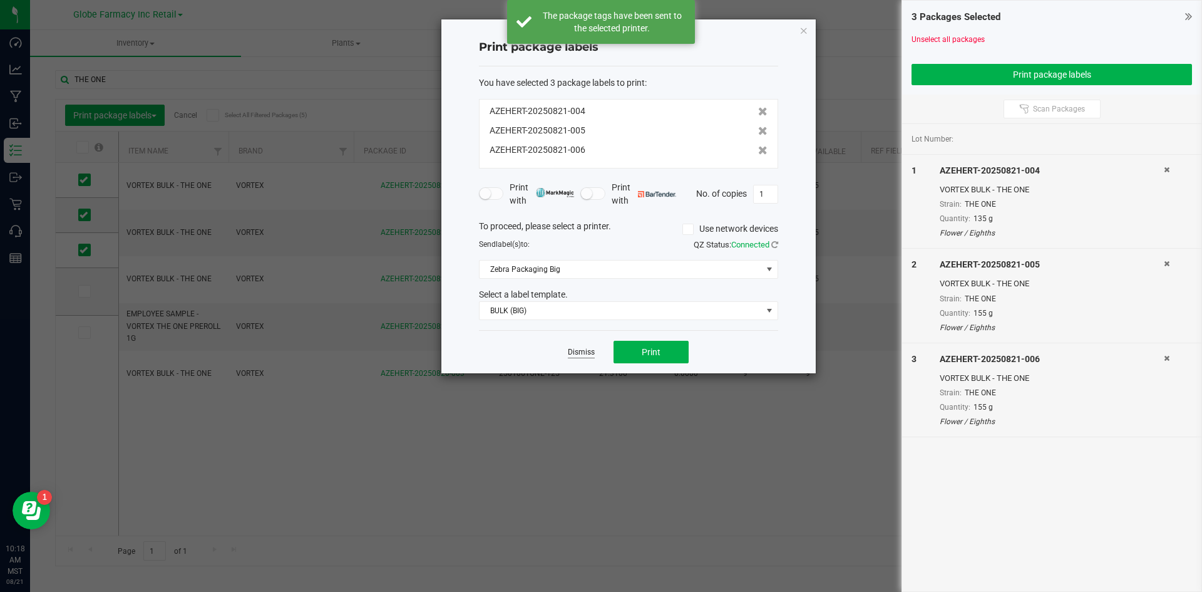
click at [583, 357] on link "Dismiss" at bounding box center [581, 352] width 27 height 11
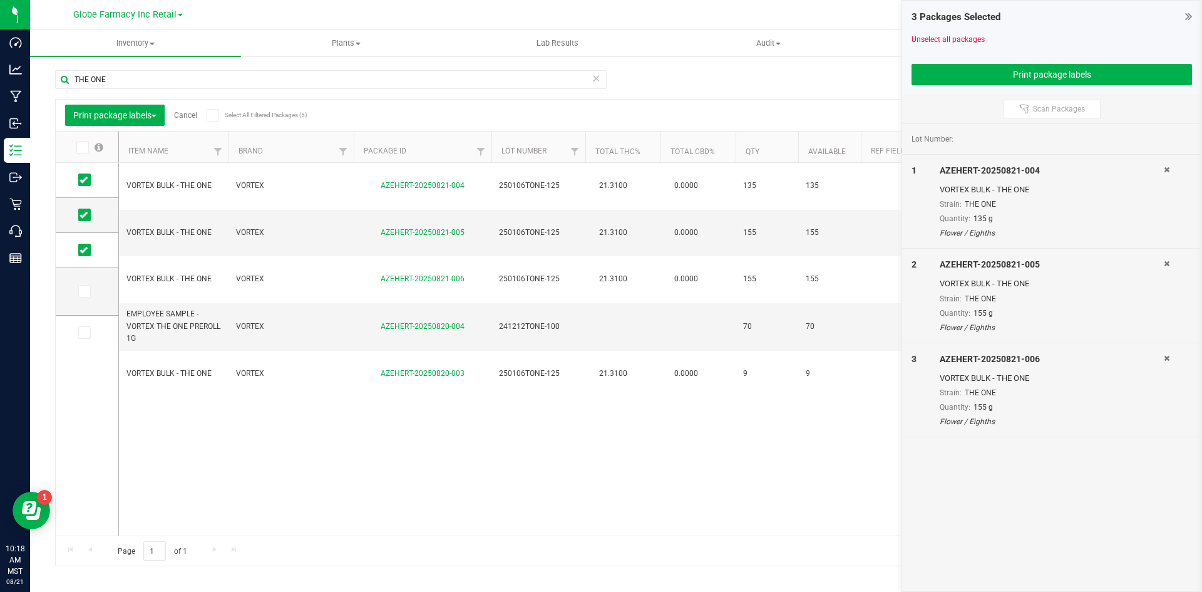
click at [183, 114] on link "Cancel" at bounding box center [185, 115] width 23 height 9
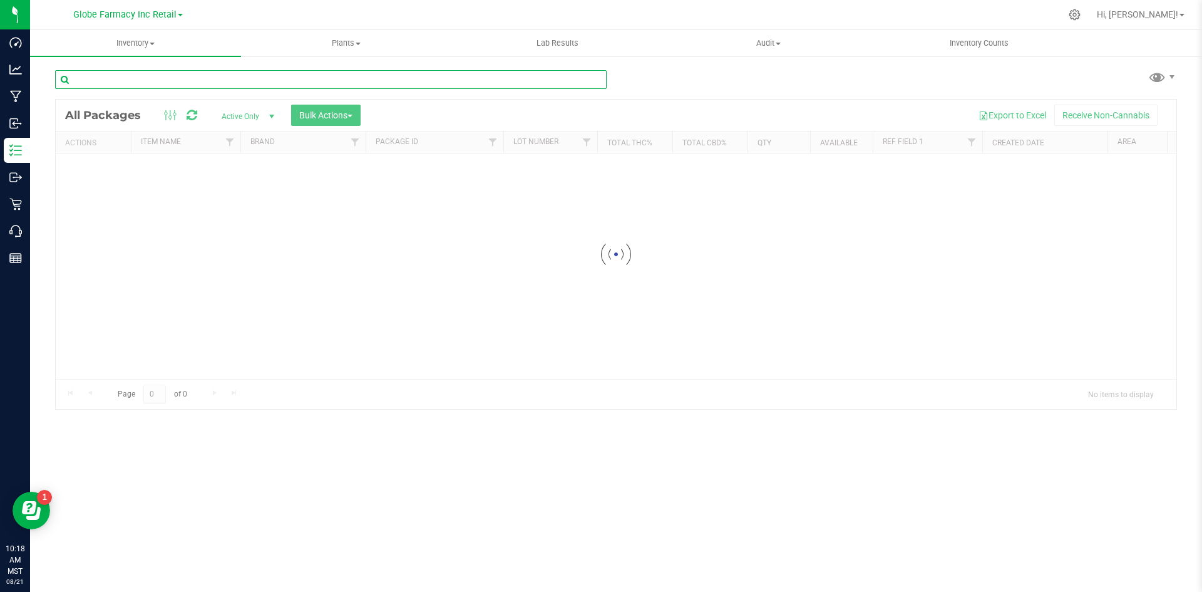
click at [193, 77] on input "text" at bounding box center [331, 79] width 552 height 19
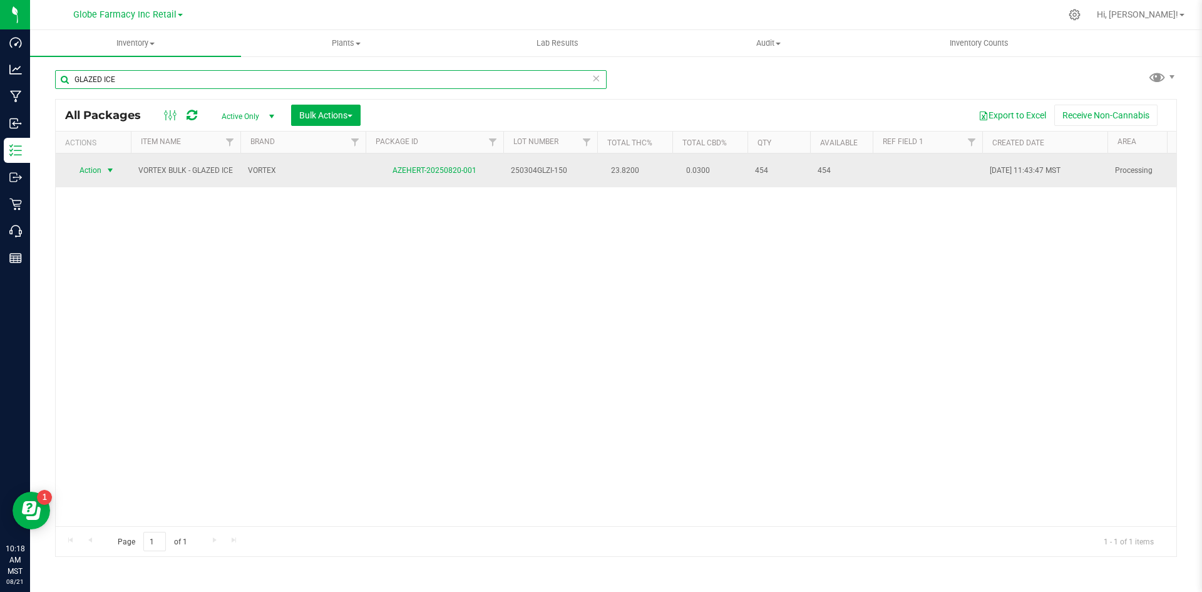
type input "GLAZED ICE"
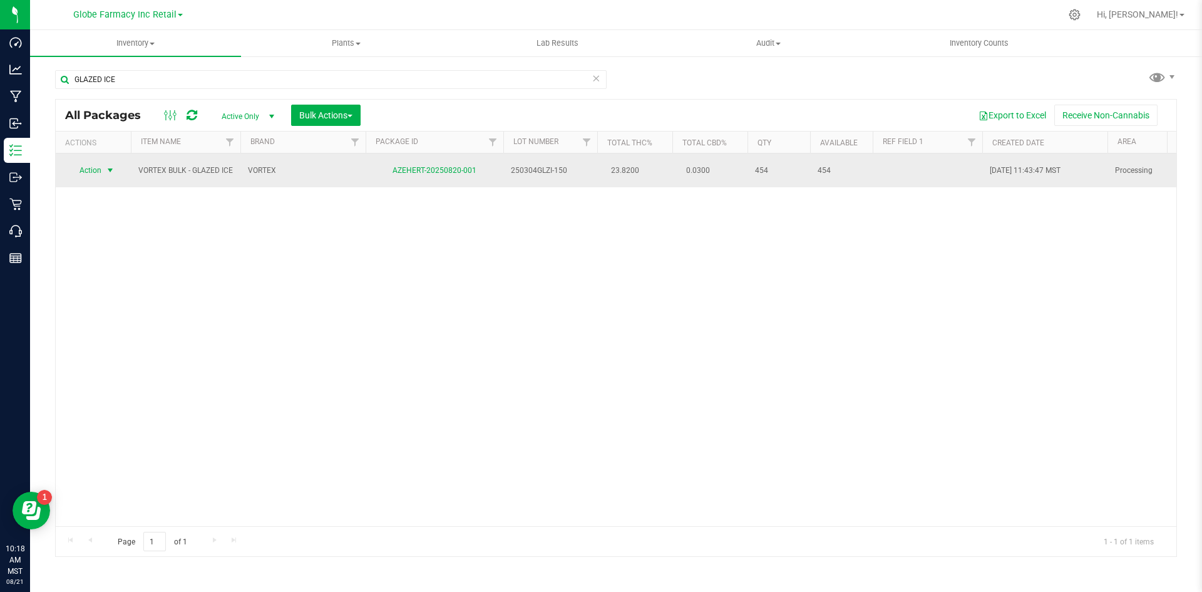
click at [76, 172] on span "Action" at bounding box center [85, 171] width 34 height 18
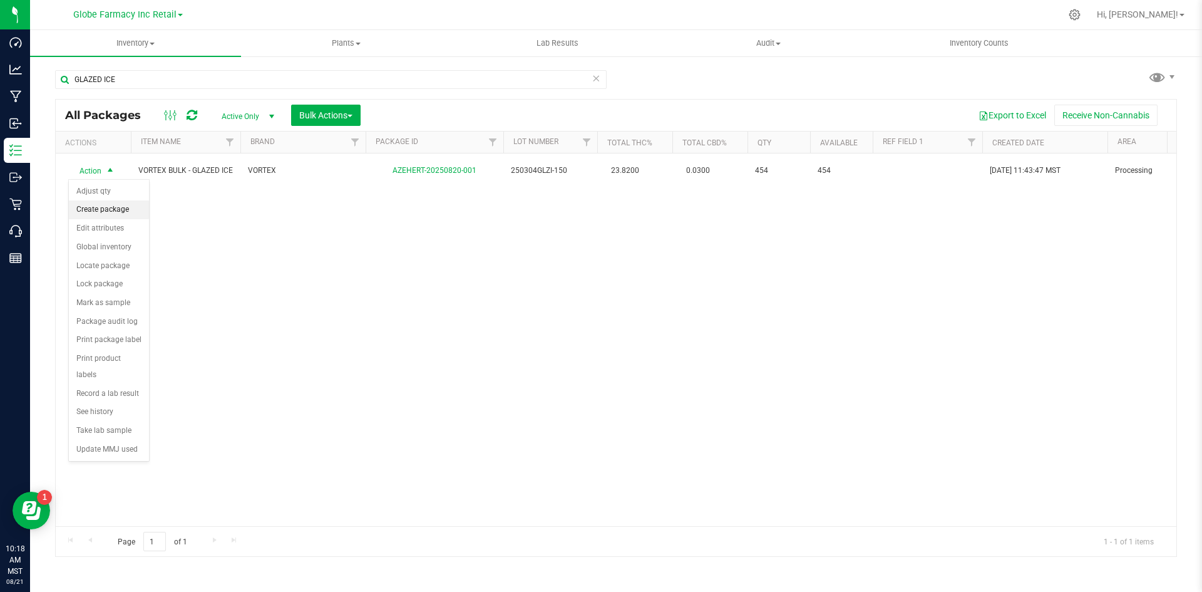
click at [80, 212] on li "Create package" at bounding box center [109, 209] width 80 height 19
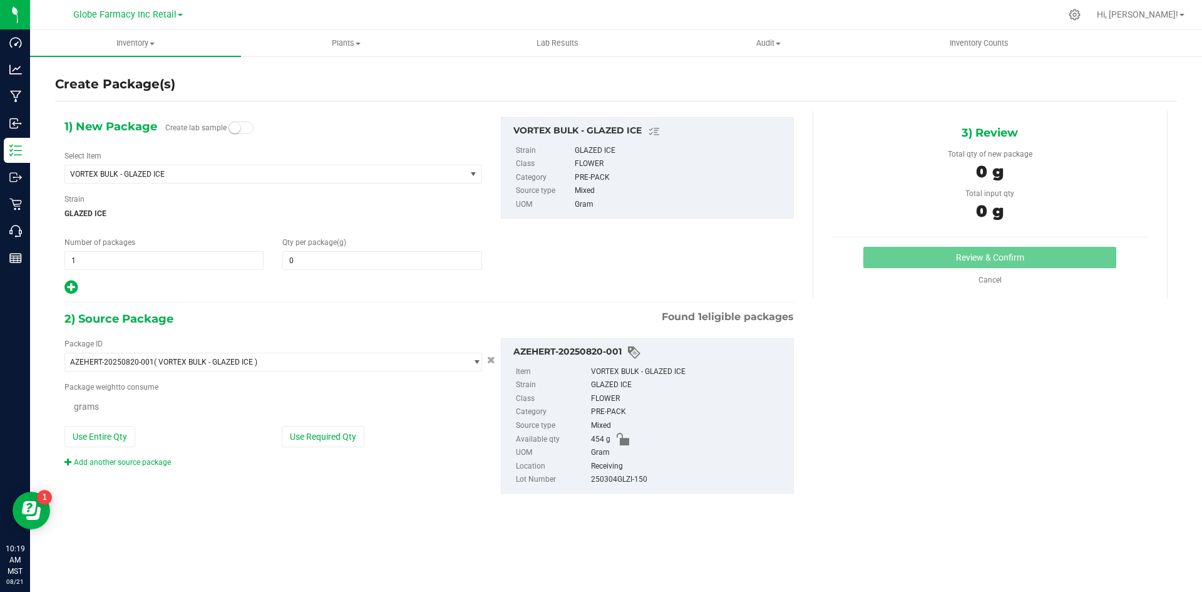
type input "0.0000"
click at [325, 265] on span at bounding box center [381, 260] width 199 height 19
type input "70"
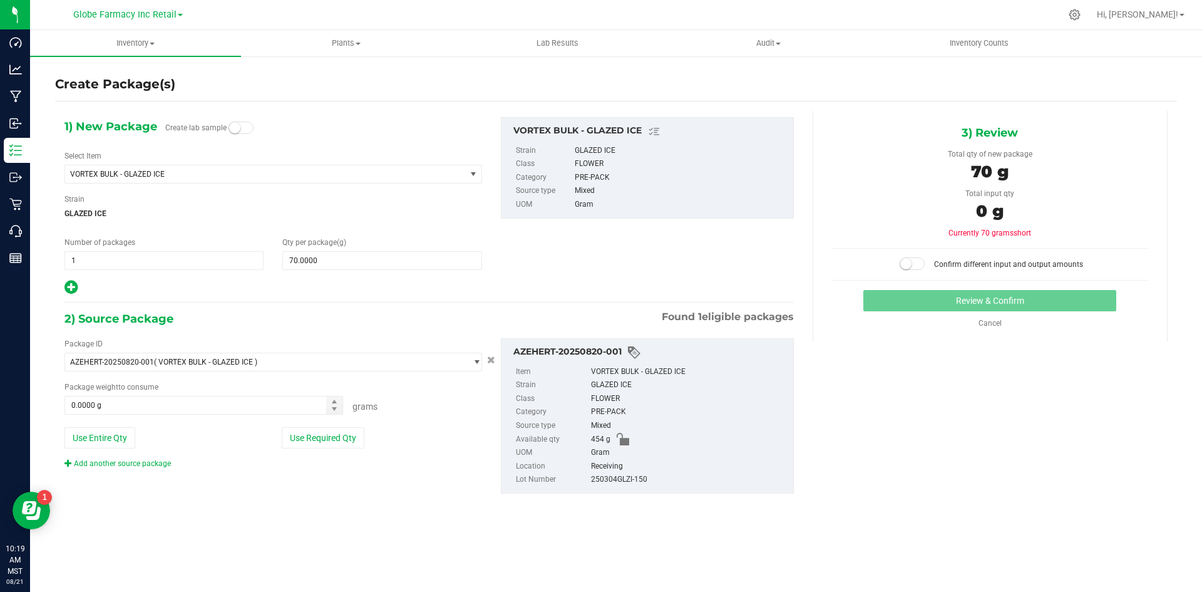
click at [70, 291] on icon at bounding box center [70, 287] width 13 height 16
type input "70.0000"
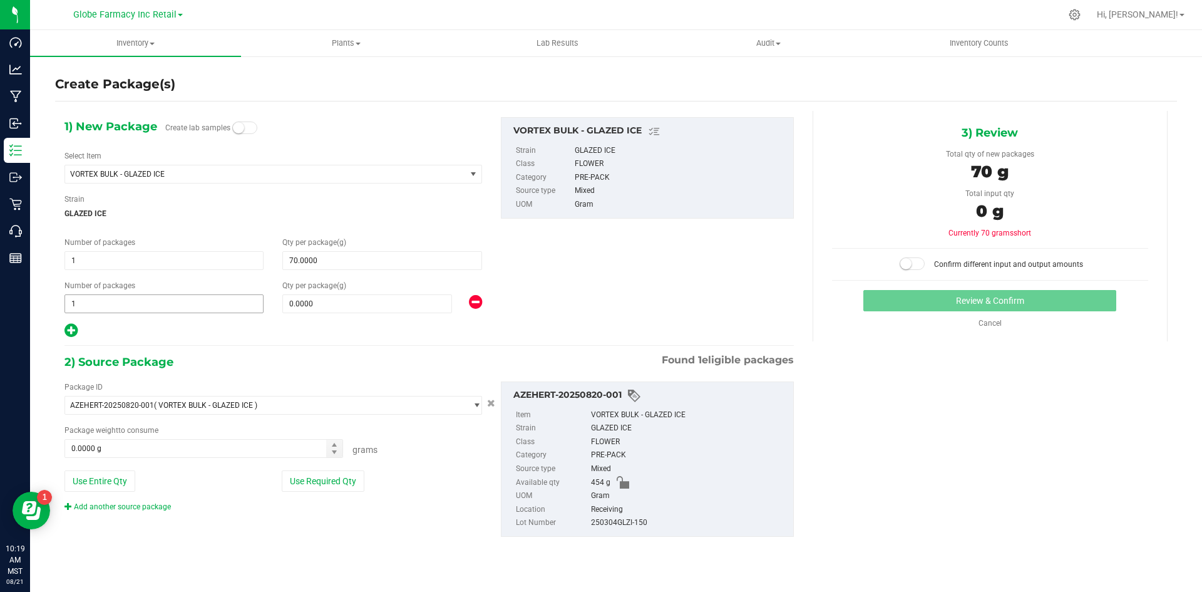
click at [90, 312] on span "1 1" at bounding box center [163, 303] width 199 height 19
click at [90, 312] on input "1" at bounding box center [164, 304] width 198 height 18
type input "3"
type input "125"
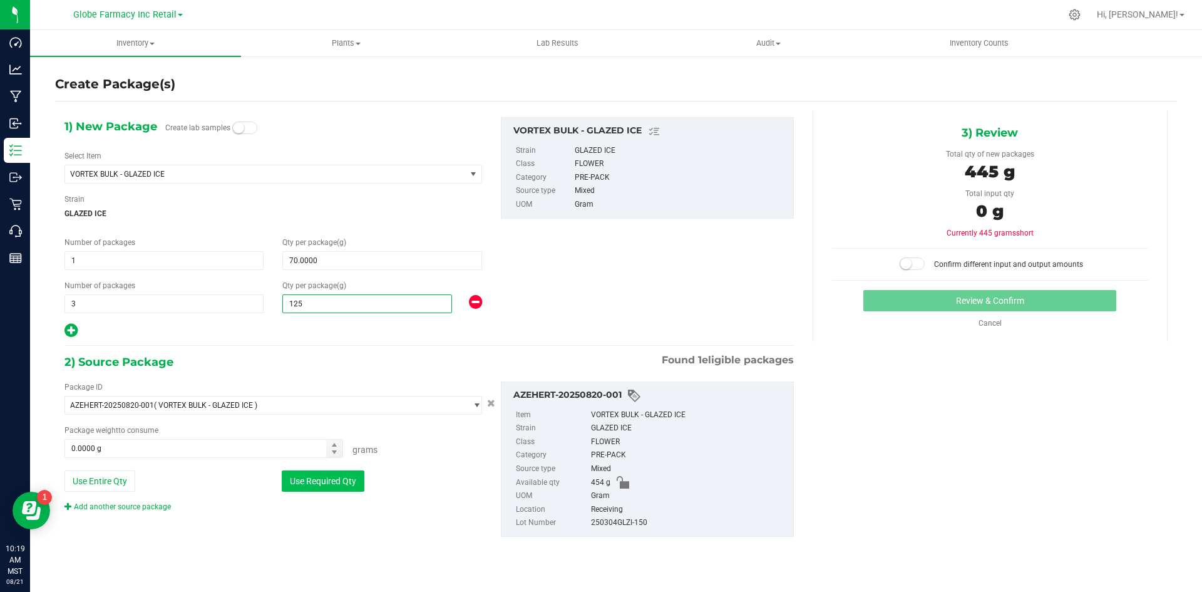
type input "125.0000"
click at [333, 485] on button "Use Required Qty" at bounding box center [323, 480] width 83 height 21
type input "445.0000 g"
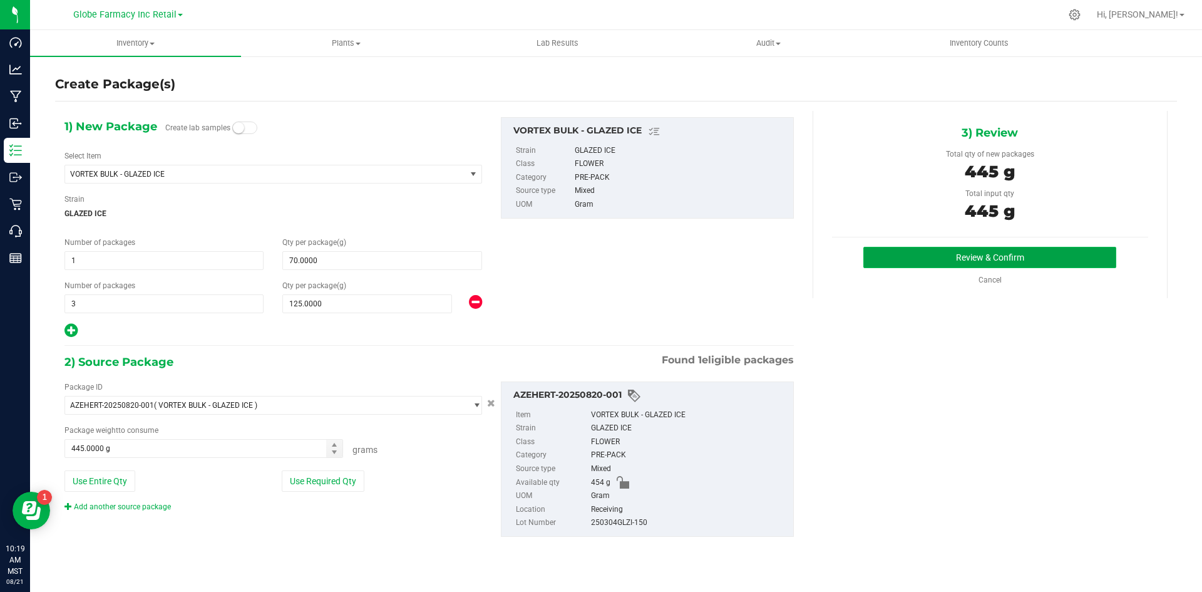
click at [1010, 259] on button "Review & Confirm" at bounding box center [989, 257] width 253 height 21
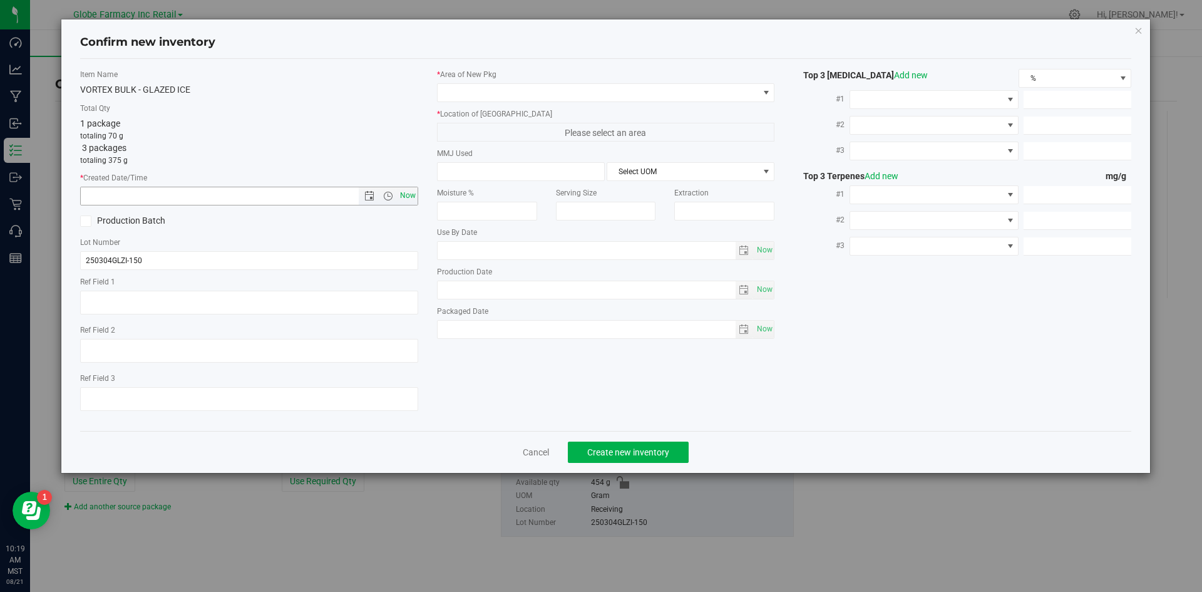
click at [404, 195] on span "Now" at bounding box center [407, 196] width 21 height 18
type input "[DATE] 10:19 AM"
click at [471, 93] on span at bounding box center [598, 93] width 321 height 18
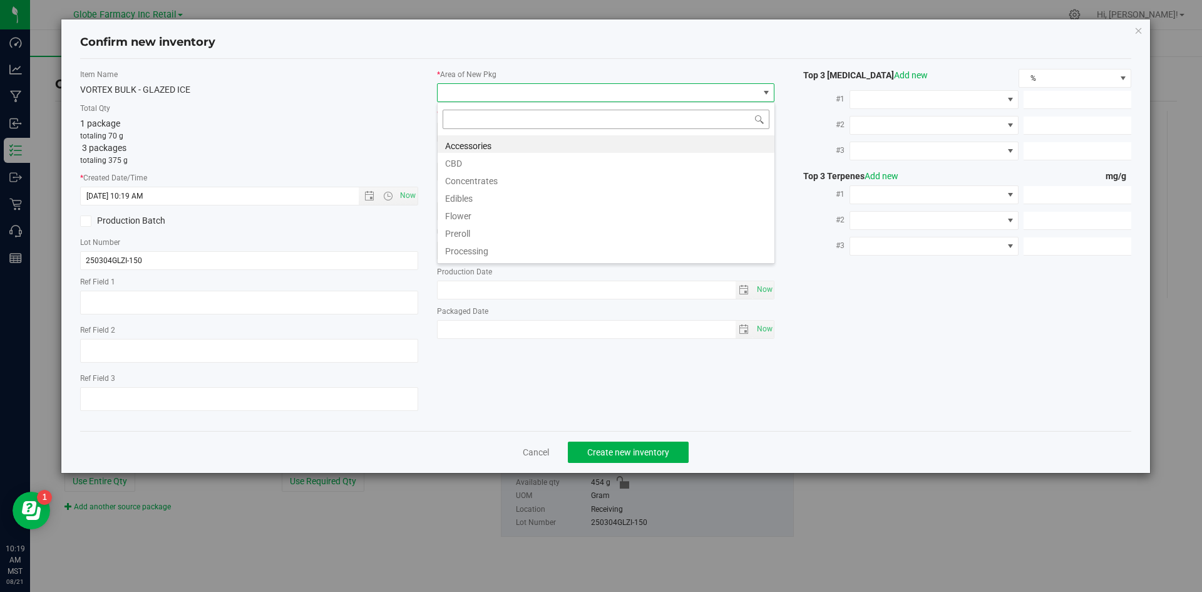
scroll to position [19, 338]
click at [465, 204] on li "Edibles" at bounding box center [606, 197] width 337 height 18
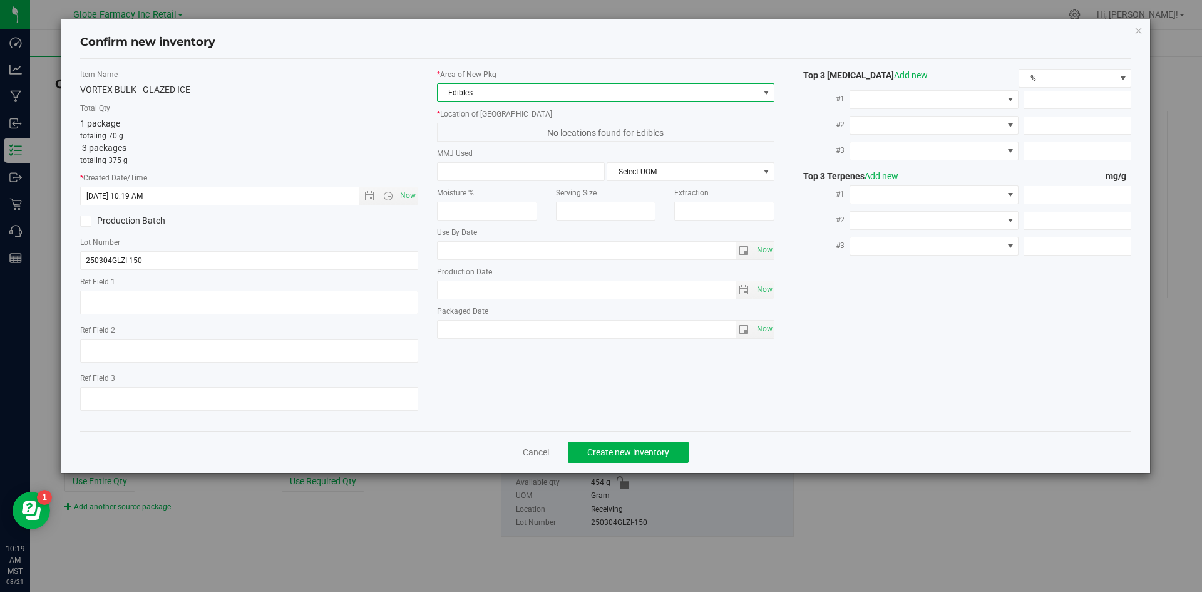
click at [481, 83] on span "Edibles" at bounding box center [606, 92] width 338 height 19
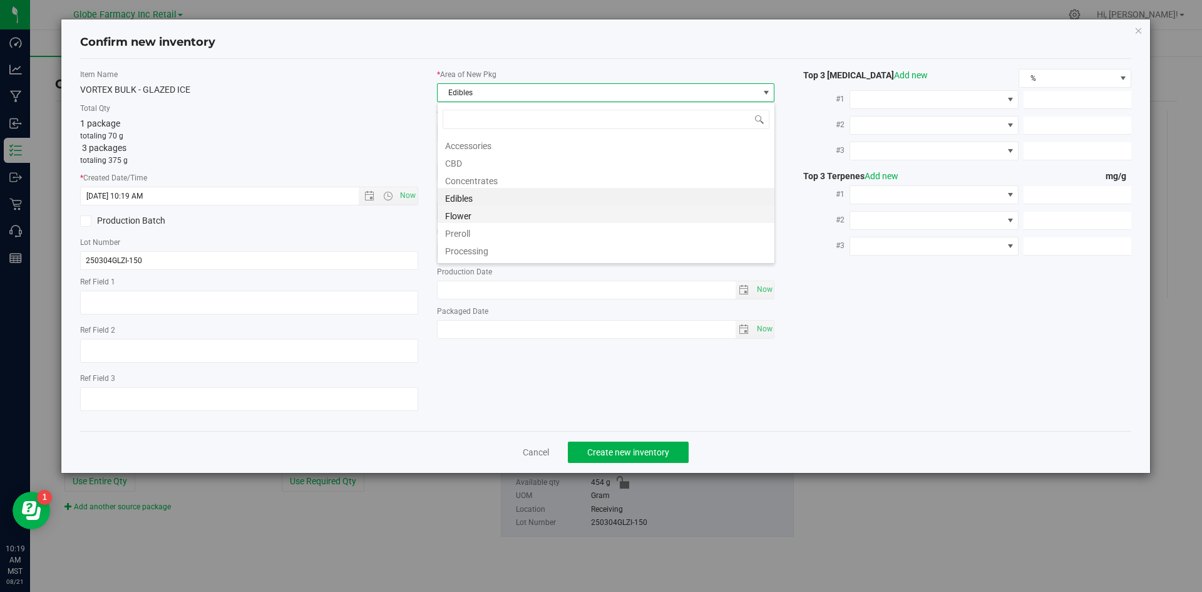
click at [460, 221] on li "Flower" at bounding box center [606, 214] width 337 height 18
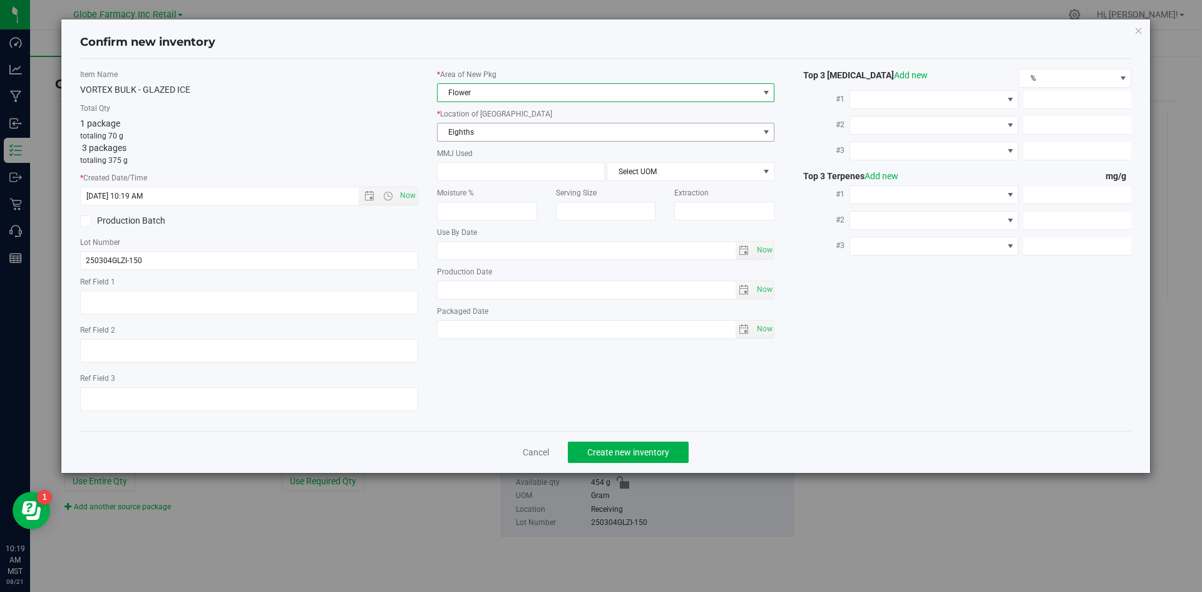
click at [481, 126] on span "Eighths" at bounding box center [598, 132] width 321 height 18
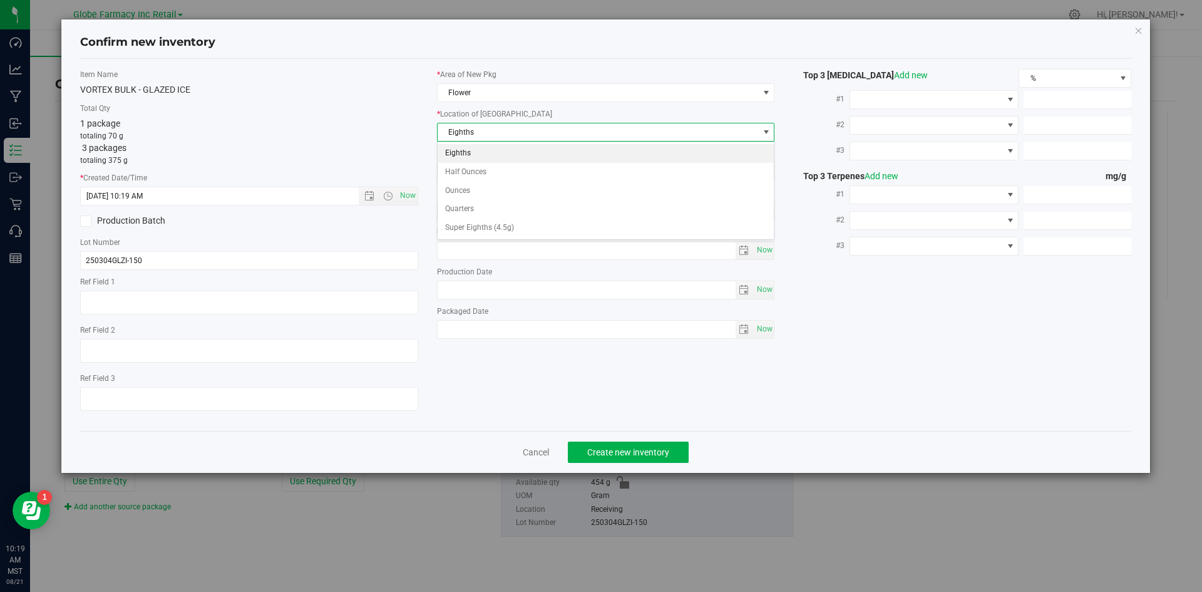
click at [473, 152] on li "Eighths" at bounding box center [606, 153] width 337 height 19
click at [632, 453] on span "Create new inventory" at bounding box center [628, 452] width 82 height 10
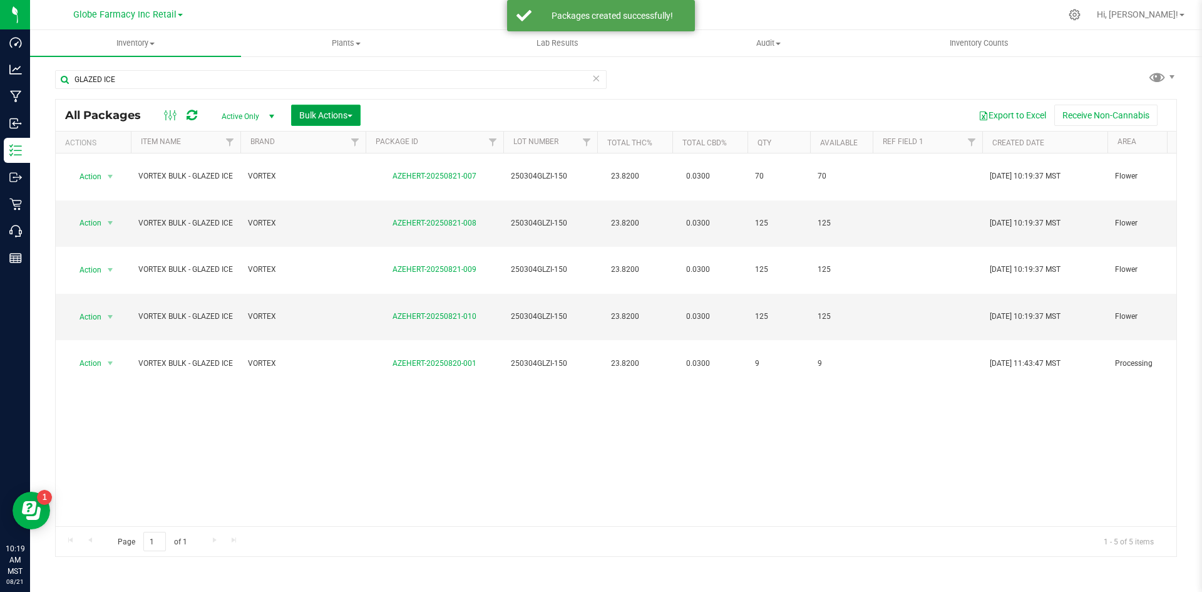
click at [329, 113] on span "Bulk Actions" at bounding box center [325, 115] width 53 height 10
click at [329, 257] on span "Print package labels" at bounding box center [336, 259] width 75 height 10
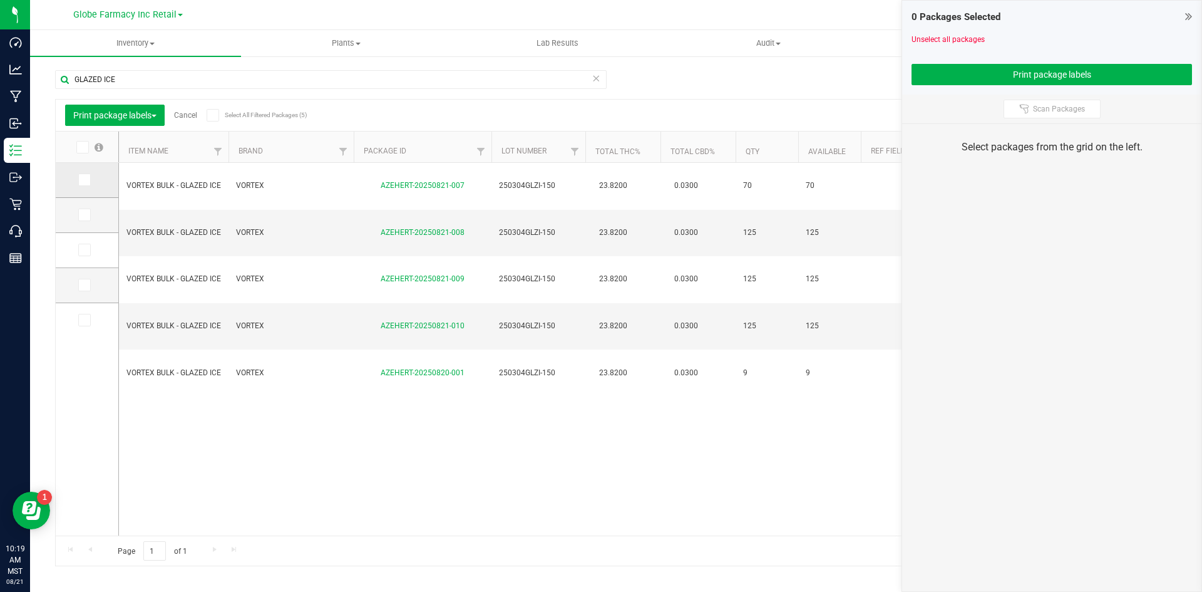
click at [90, 177] on span at bounding box center [84, 179] width 13 height 13
click at [0, 0] on input "checkbox" at bounding box center [0, 0] width 0 height 0
click at [87, 209] on span at bounding box center [84, 214] width 13 height 13
click at [0, 0] on input "checkbox" at bounding box center [0, 0] width 0 height 0
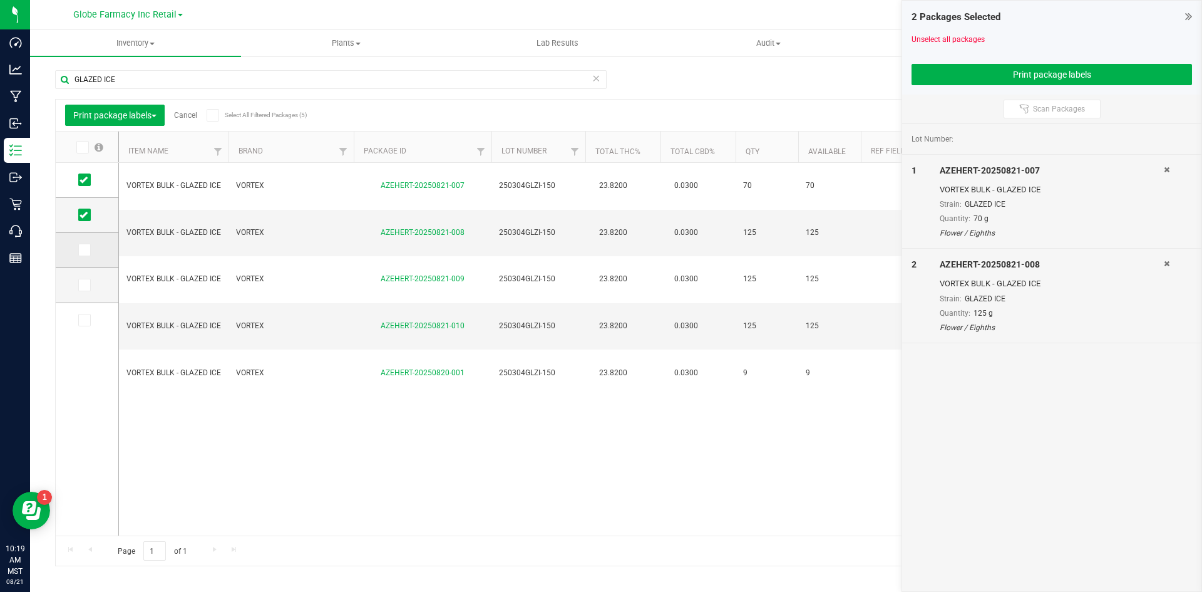
click at [84, 250] on icon at bounding box center [84, 250] width 8 height 0
click at [0, 0] on input "checkbox" at bounding box center [0, 0] width 0 height 0
click at [86, 285] on icon at bounding box center [84, 285] width 8 height 0
click at [0, 0] on input "checkbox" at bounding box center [0, 0] width 0 height 0
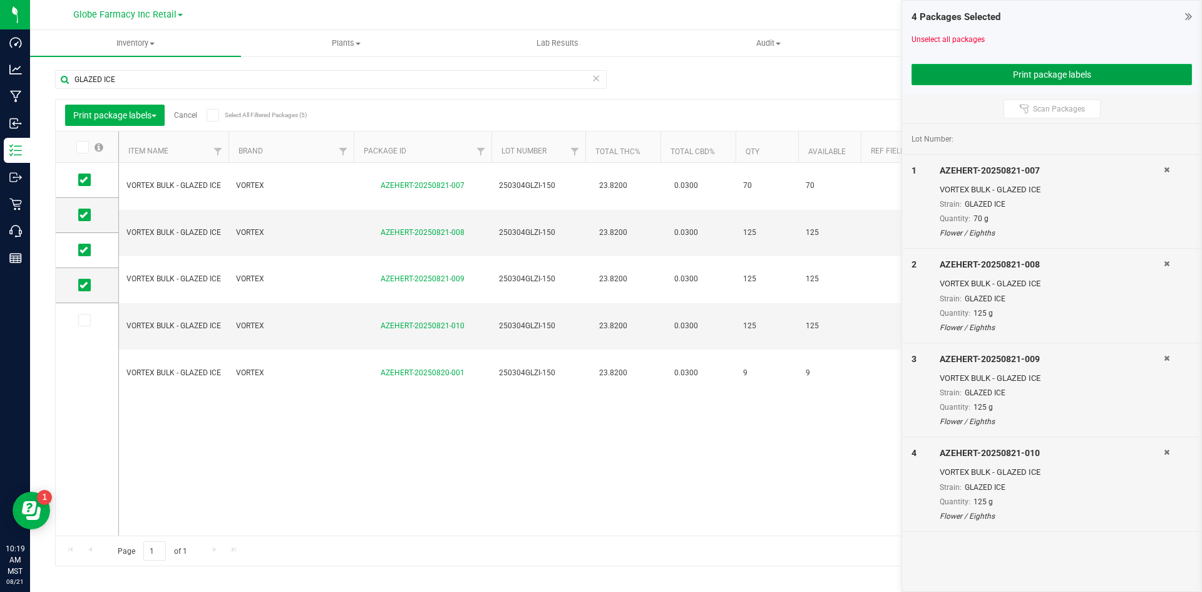
click at [1000, 74] on button "Print package labels" at bounding box center [1052, 74] width 280 height 21
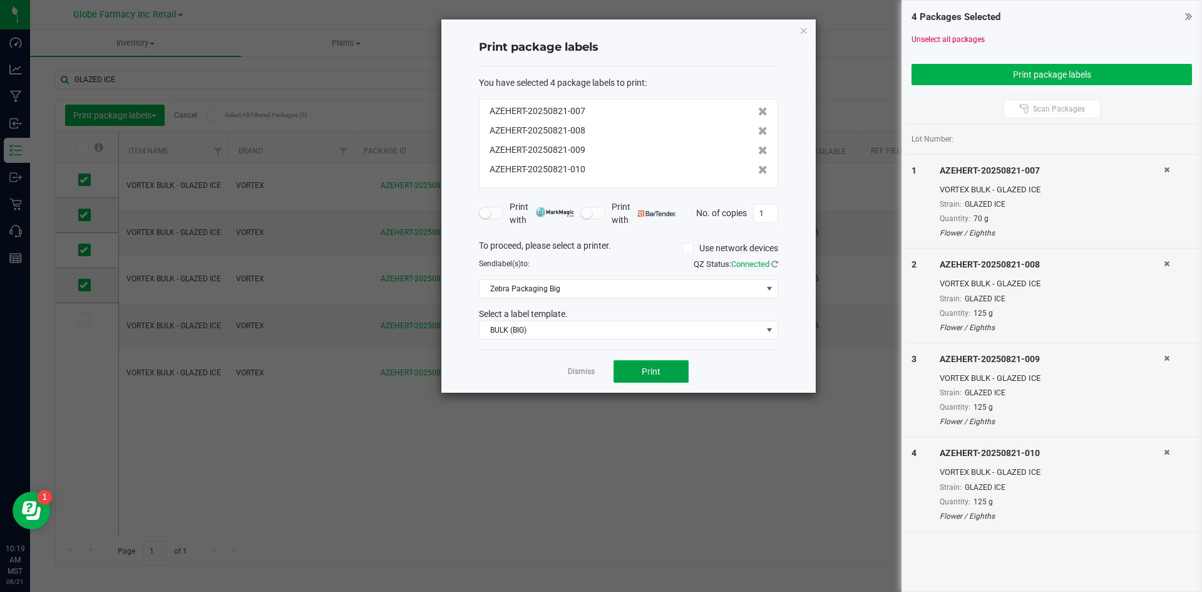
click at [649, 374] on span "Print" at bounding box center [651, 371] width 19 height 10
click at [568, 371] on link "Dismiss" at bounding box center [581, 371] width 27 height 11
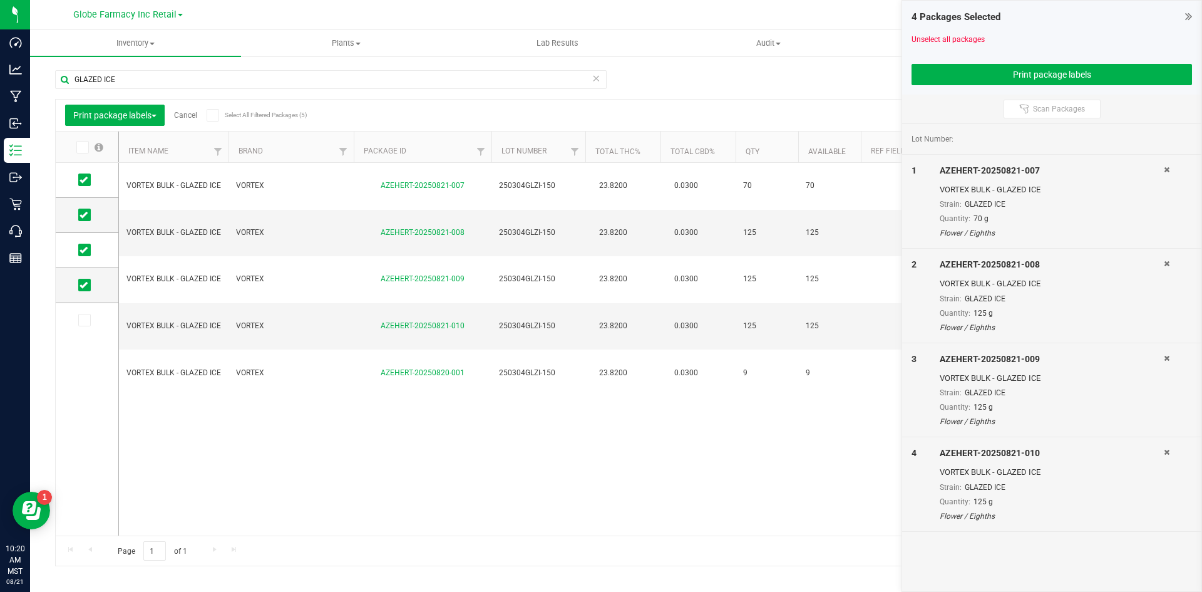
click at [187, 112] on link "Cancel" at bounding box center [185, 115] width 23 height 9
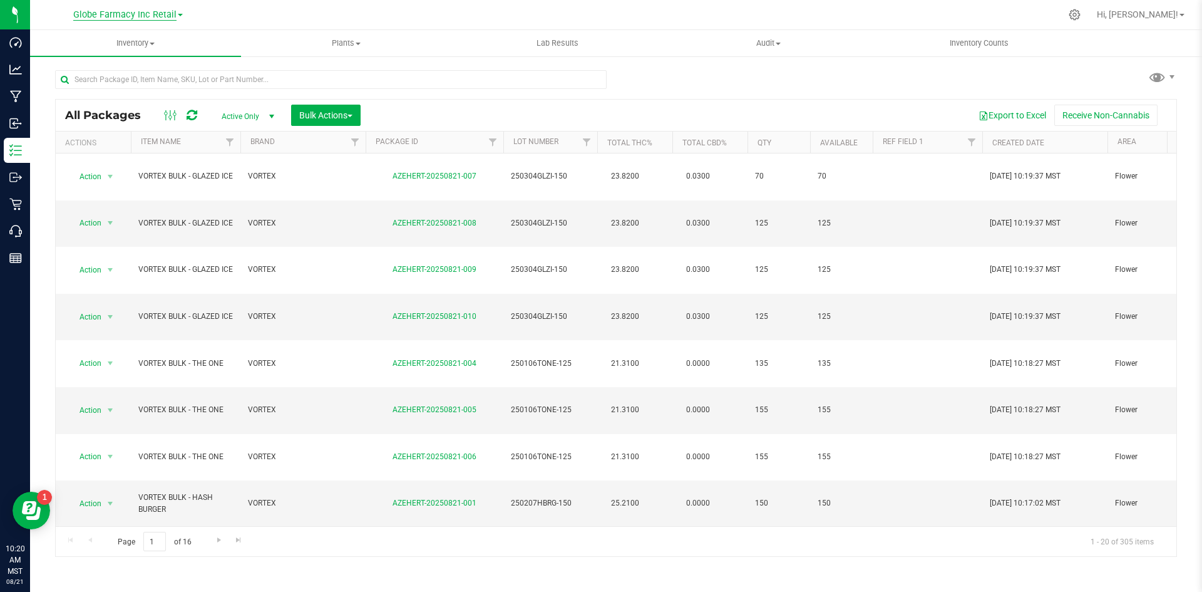
click at [162, 19] on span "Globe Farmacy Inc Retail" at bounding box center [124, 14] width 103 height 11
click at [155, 43] on link "Globe Farmacy Inc Processing and Distribution" at bounding box center [127, 44] width 183 height 17
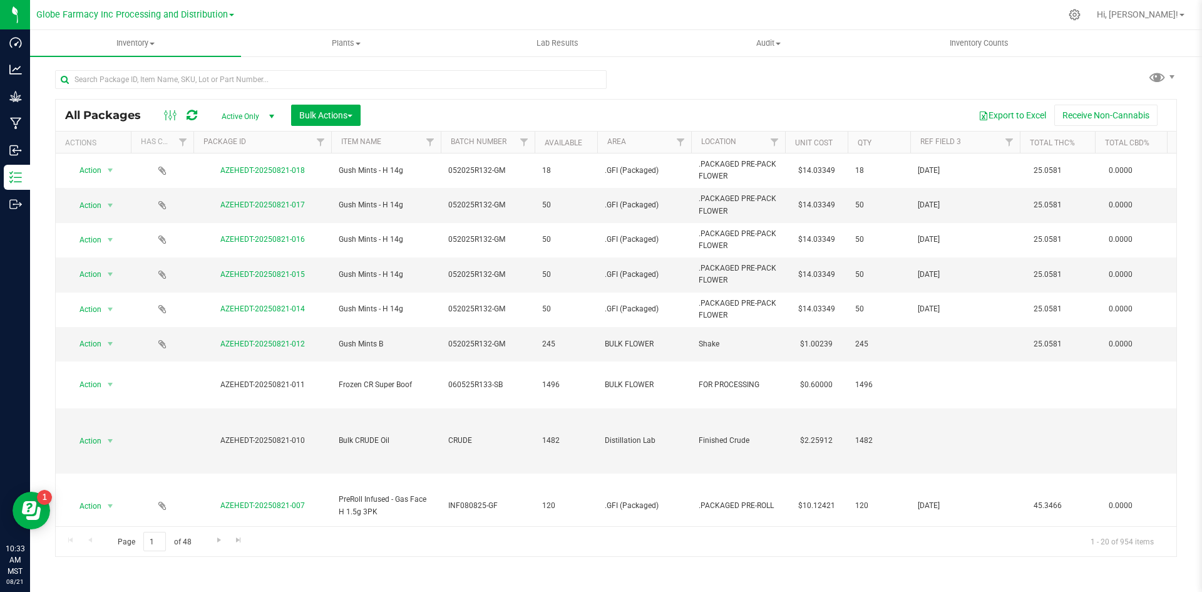
click at [193, 116] on icon at bounding box center [192, 115] width 11 height 13
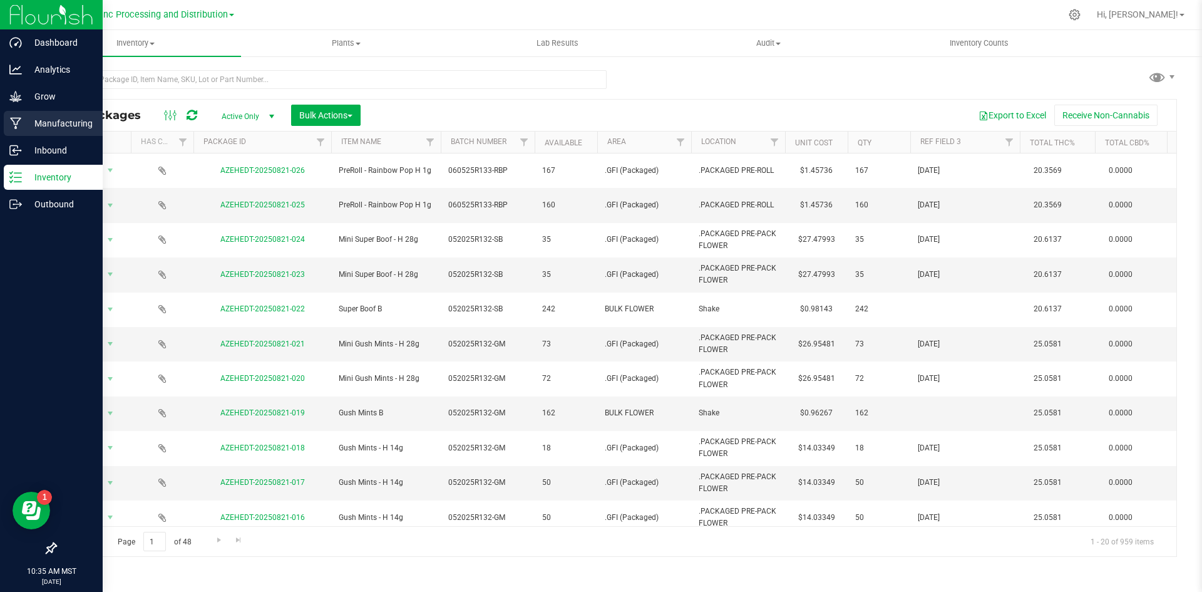
click at [29, 115] on div "Manufacturing" at bounding box center [53, 123] width 99 height 25
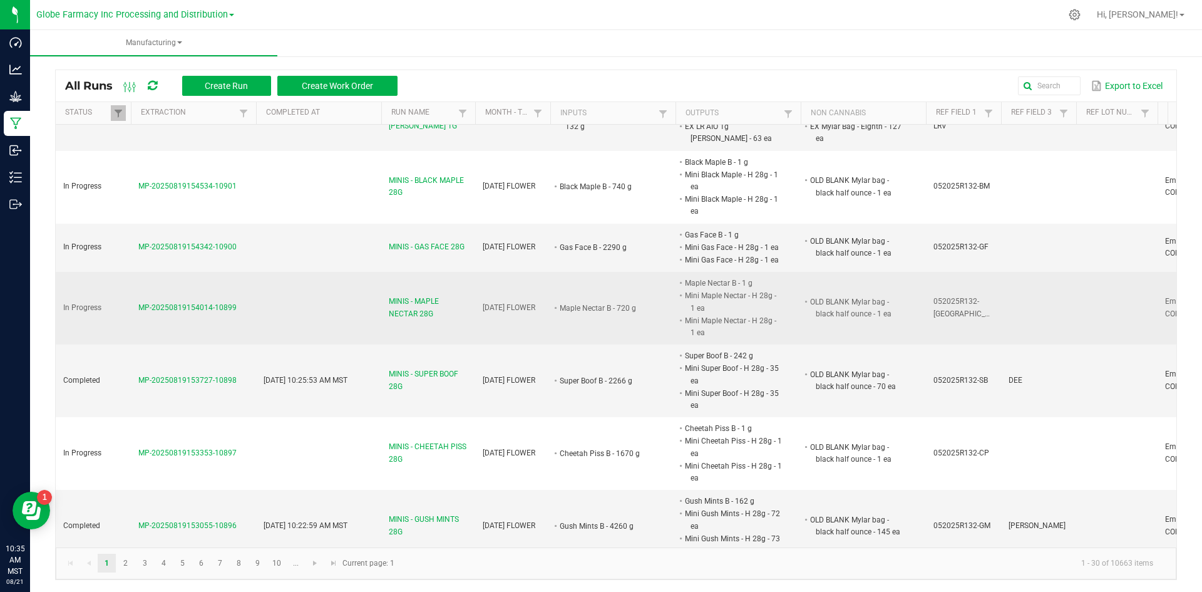
scroll to position [3, 0]
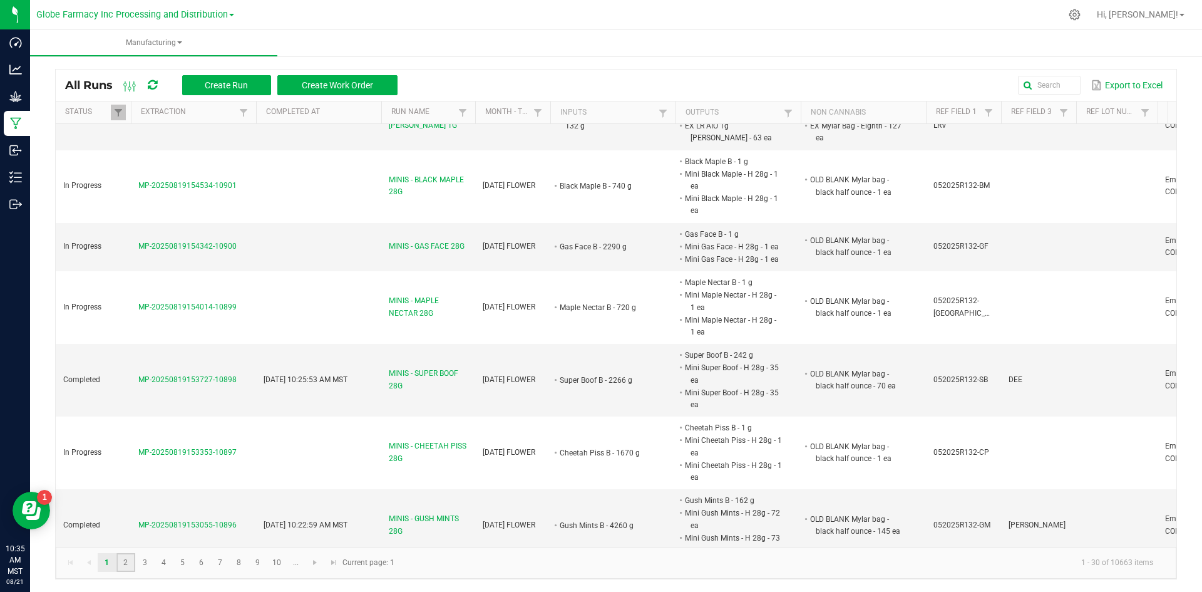
click at [123, 562] on link "2" at bounding box center [125, 562] width 18 height 19
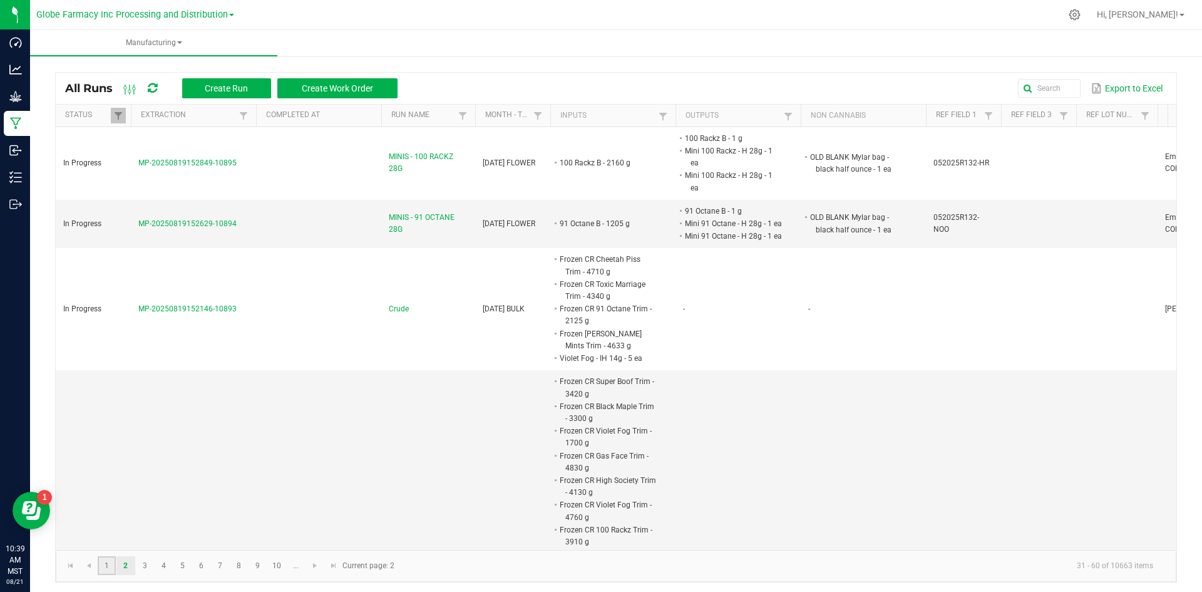
click at [109, 565] on link "1" at bounding box center [107, 565] width 18 height 19
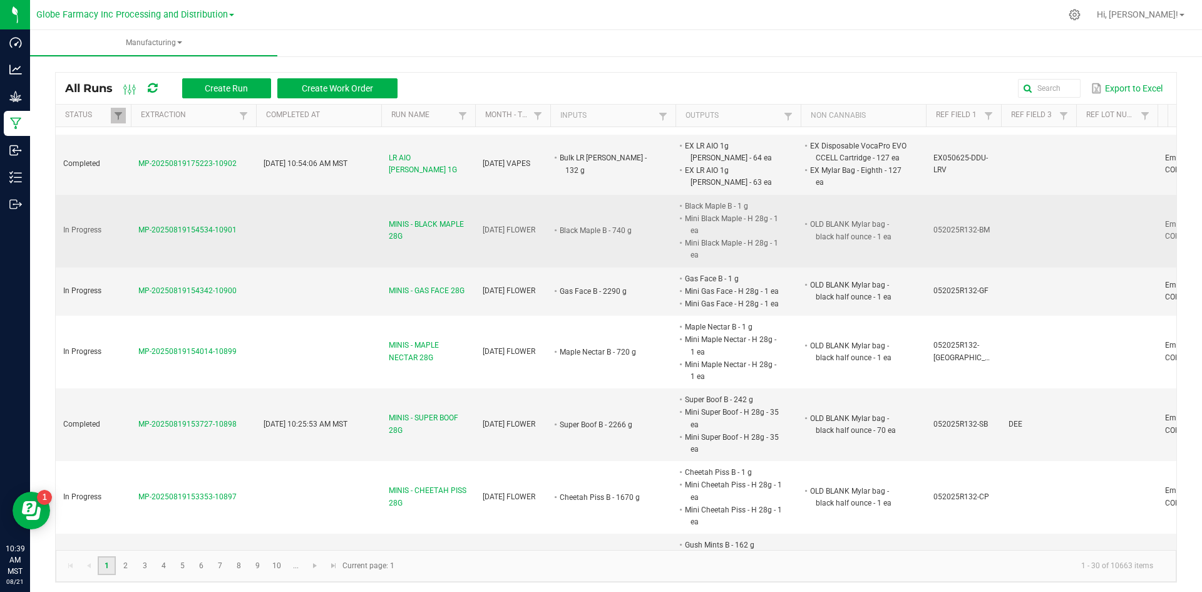
scroll to position [1188, 0]
